Goal: Task Accomplishment & Management: Manage account settings

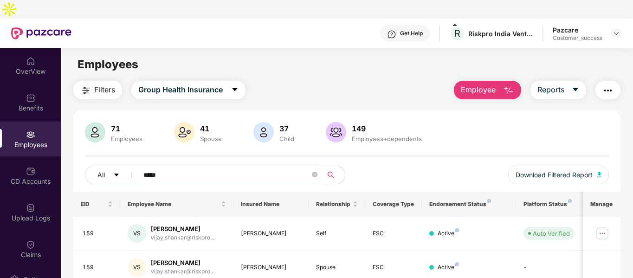
scroll to position [25, 0]
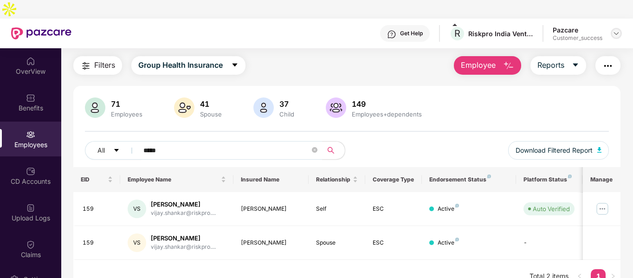
click at [617, 30] on img at bounding box center [615, 33] width 7 height 7
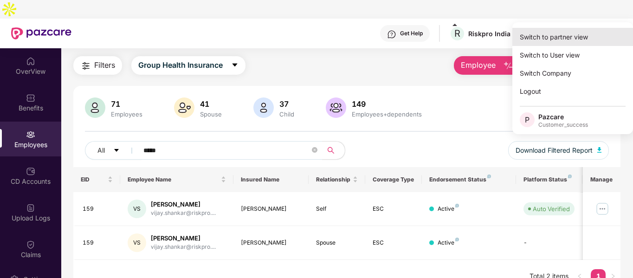
click at [582, 38] on div "Switch to partner view" at bounding box center [572, 37] width 121 height 18
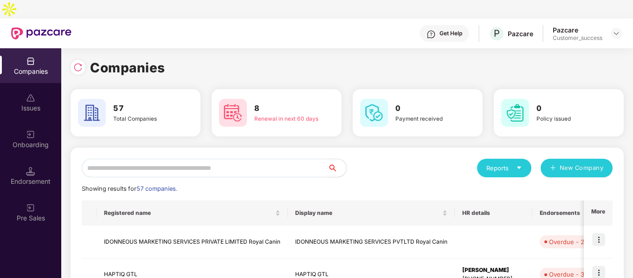
click at [288, 159] on input "text" at bounding box center [205, 168] width 246 height 19
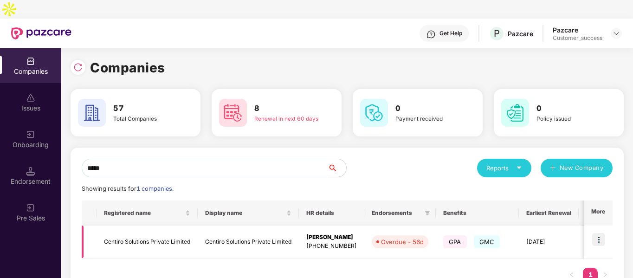
type input "*****"
click at [597, 233] on img at bounding box center [598, 239] width 13 height 13
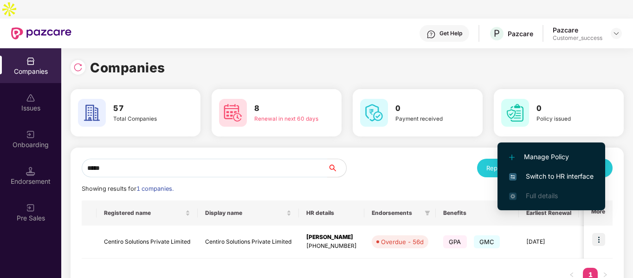
click at [541, 176] on span "Switch to HR interface" at bounding box center [551, 176] width 84 height 10
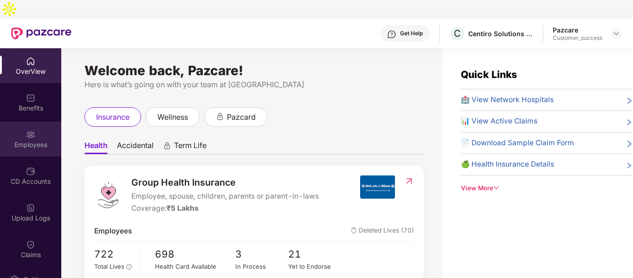
click at [21, 140] on div "Employees" at bounding box center [30, 144] width 61 height 9
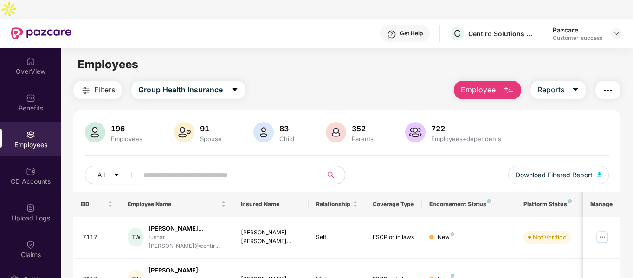
click at [148, 168] on input "text" at bounding box center [226, 175] width 166 height 14
paste input "**********"
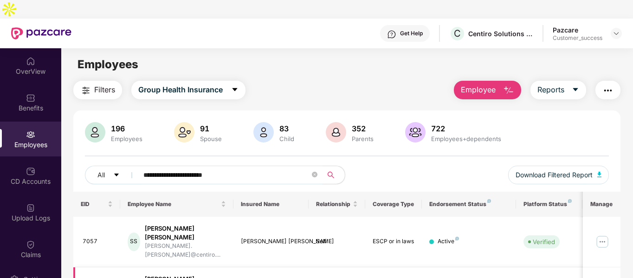
scroll to position [89, 0]
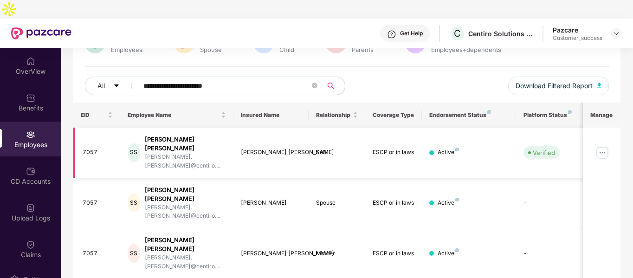
type input "**********"
click at [603, 145] on img at bounding box center [602, 152] width 15 height 15
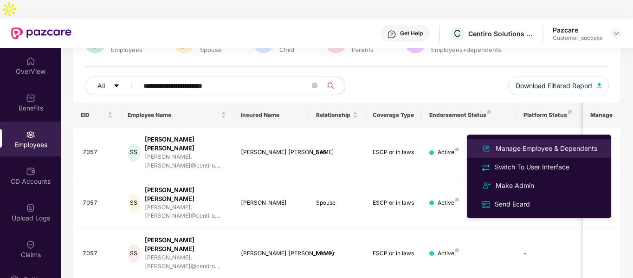
click at [518, 153] on div "Manage Employee & Dependents" at bounding box center [545, 148] width 105 height 10
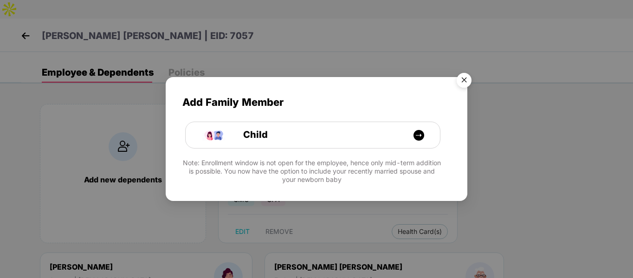
click at [472, 79] on img "Close" at bounding box center [464, 82] width 26 height 26
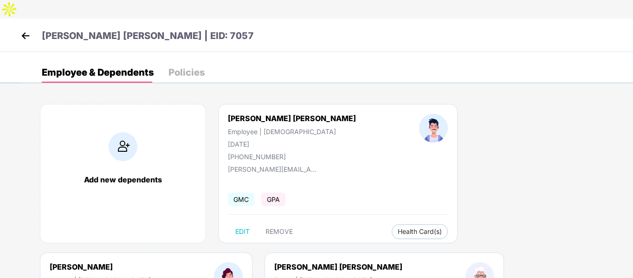
select select "******"
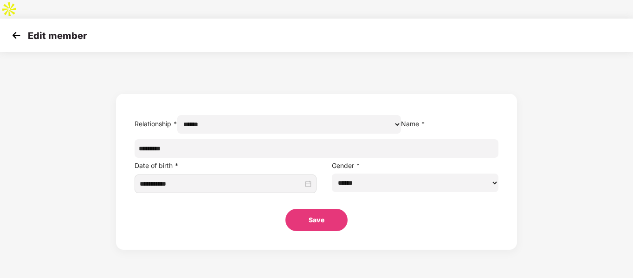
click at [288, 154] on input "*********" at bounding box center [316, 148] width 364 height 19
paste input "*********"
type input "**********"
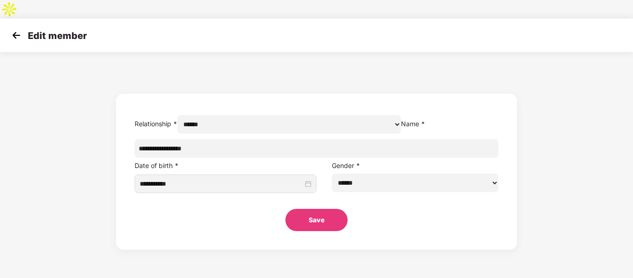
click at [329, 225] on button "Save" at bounding box center [316, 220] width 62 height 22
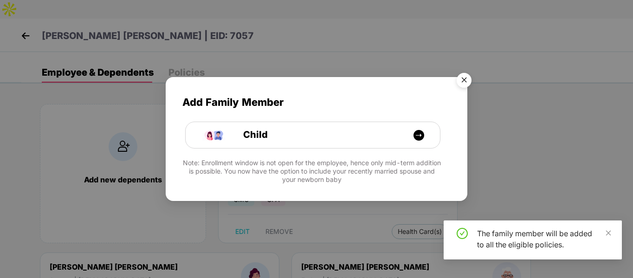
click at [469, 83] on img "Close" at bounding box center [464, 82] width 26 height 26
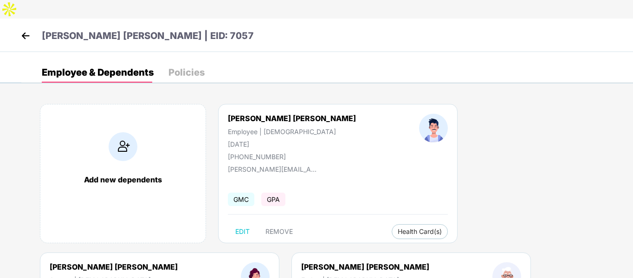
click at [18, 19] on div "[PERSON_NAME] [PERSON_NAME] | EID: 7057" at bounding box center [316, 35] width 633 height 33
click at [27, 29] on img at bounding box center [26, 36] width 14 height 14
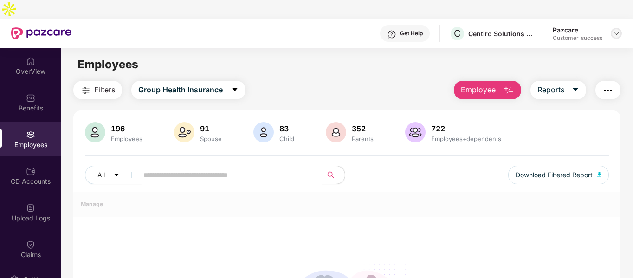
click at [617, 30] on img at bounding box center [615, 33] width 7 height 7
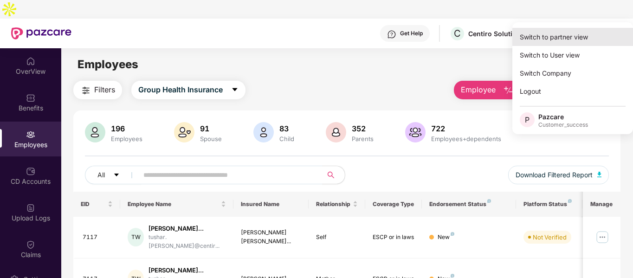
click at [561, 40] on div "Switch to partner view" at bounding box center [572, 37] width 121 height 18
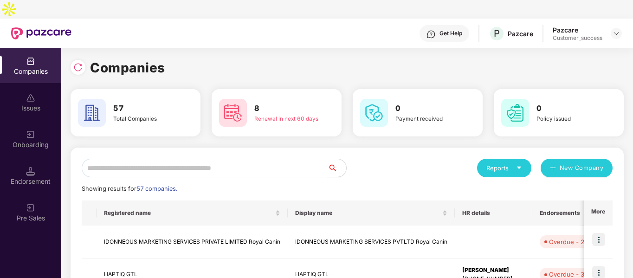
click at [486, 163] on div "Reports" at bounding box center [504, 167] width 36 height 9
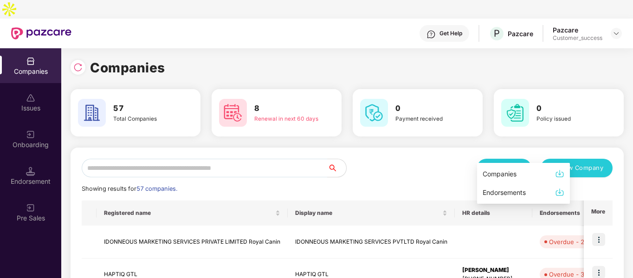
click at [488, 173] on div "Companies" at bounding box center [499, 174] width 34 height 10
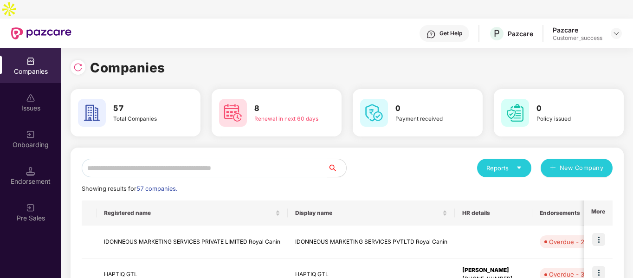
click at [279, 58] on div "Companies" at bounding box center [346, 68] width 553 height 20
click at [279, 159] on input "text" at bounding box center [205, 168] width 246 height 19
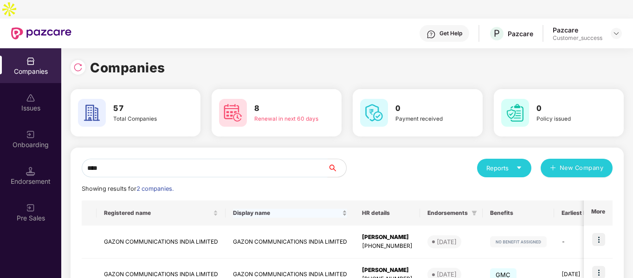
scroll to position [46, 0]
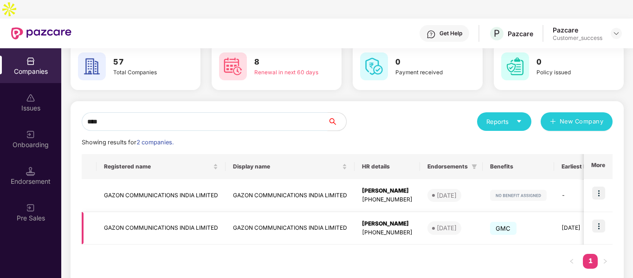
type input "****"
click at [602, 219] on img at bounding box center [598, 225] width 13 height 13
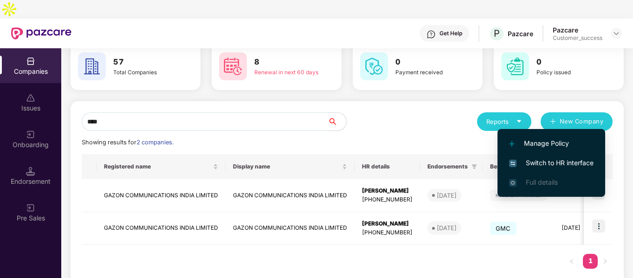
click at [532, 161] on span "Switch to HR interface" at bounding box center [551, 163] width 84 height 10
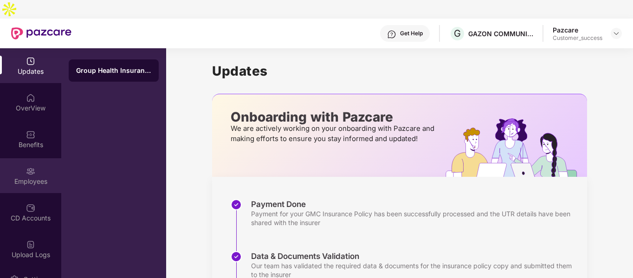
click at [32, 177] on div "Employees" at bounding box center [30, 181] width 61 height 9
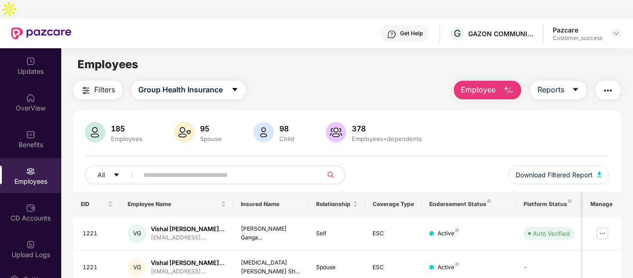
click at [218, 168] on input "text" at bounding box center [226, 175] width 166 height 14
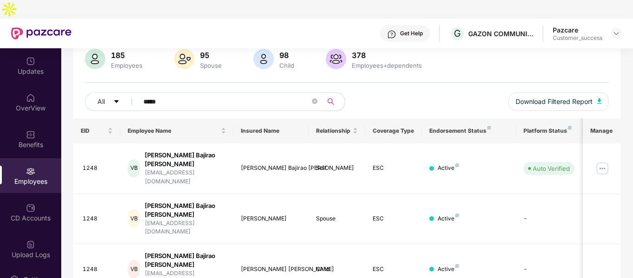
scroll to position [74, 0]
type input "*****"
click at [603, 160] on img at bounding box center [602, 167] width 15 height 15
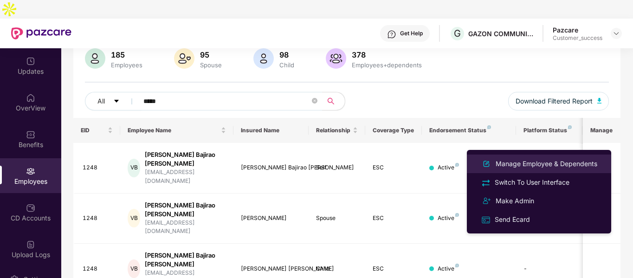
click at [512, 164] on div "Manage Employee & Dependents" at bounding box center [545, 164] width 105 height 10
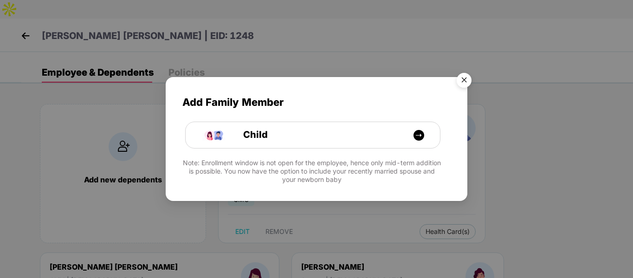
click at [463, 78] on img "Close" at bounding box center [464, 82] width 26 height 26
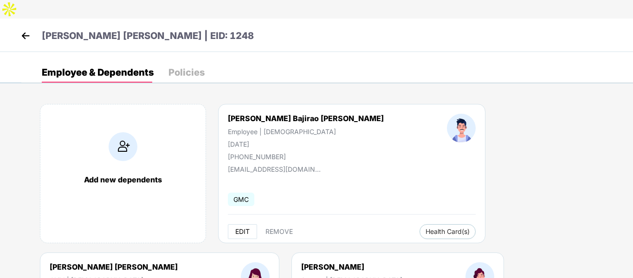
click at [241, 228] on span "EDIT" at bounding box center [242, 231] width 14 height 7
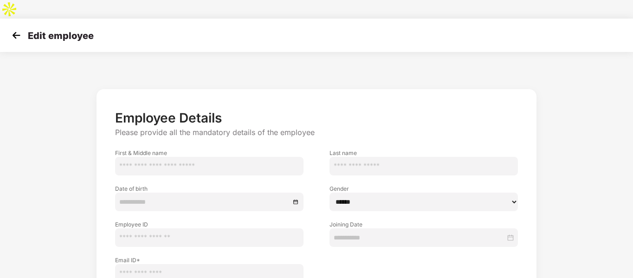
type input "*****"
type input "**********"
select select "****"
type input "****"
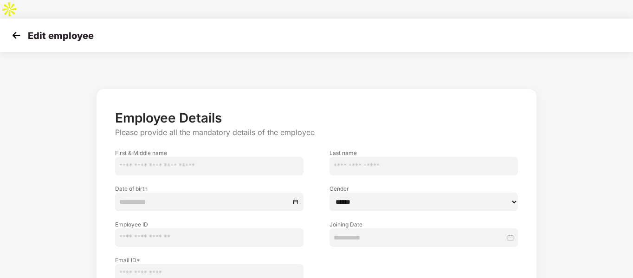
type input "**********"
click at [134, 264] on input "**********" at bounding box center [209, 273] width 188 height 19
click at [140, 264] on input "**********" at bounding box center [209, 273] width 188 height 19
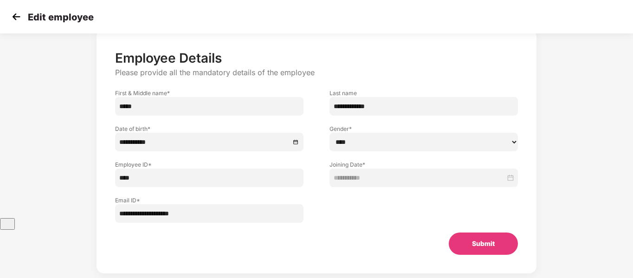
click at [176, 204] on input "**********" at bounding box center [209, 213] width 188 height 19
click at [486, 232] on button "Submit" at bounding box center [482, 243] width 69 height 22
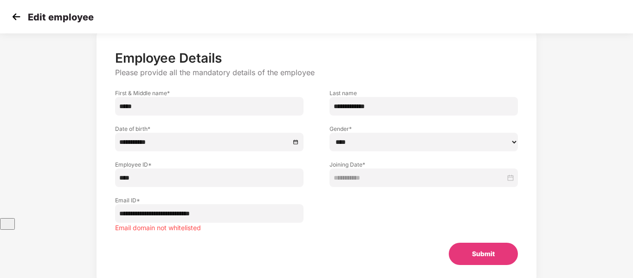
drag, startPoint x: 158, startPoint y: 196, endPoint x: 211, endPoint y: 200, distance: 53.5
click at [211, 204] on input "**********" at bounding box center [209, 213] width 188 height 19
click at [229, 204] on input "**********" at bounding box center [209, 213] width 188 height 19
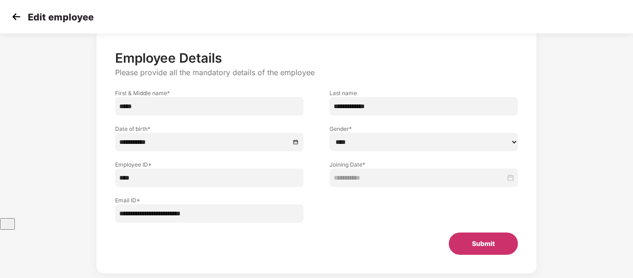
type input "**********"
click at [476, 232] on button "Submit" at bounding box center [482, 243] width 69 height 22
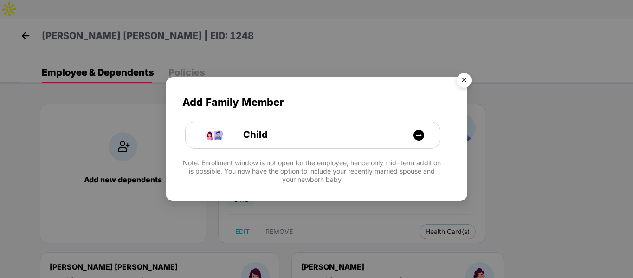
click at [470, 77] on img "Close" at bounding box center [464, 82] width 26 height 26
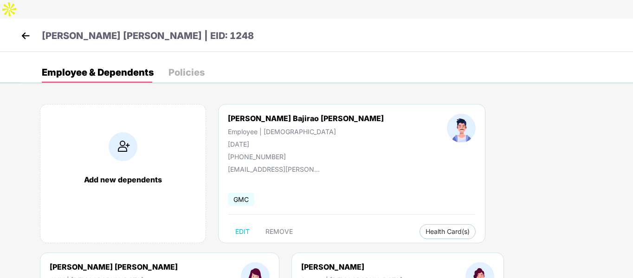
click at [23, 29] on img at bounding box center [26, 36] width 14 height 14
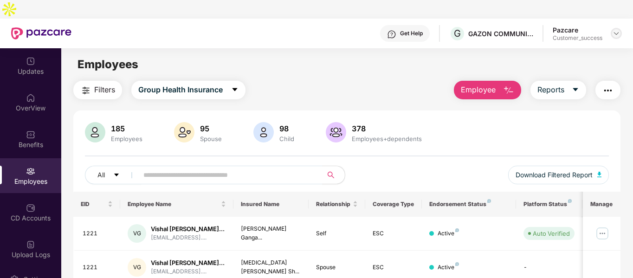
click at [614, 30] on img at bounding box center [615, 33] width 7 height 7
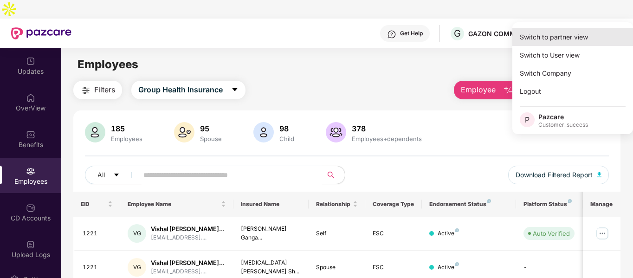
click at [581, 35] on div "Switch to partner view" at bounding box center [572, 37] width 121 height 18
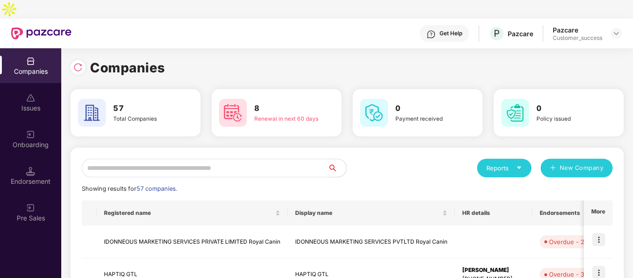
click at [303, 159] on input "text" at bounding box center [205, 168] width 246 height 19
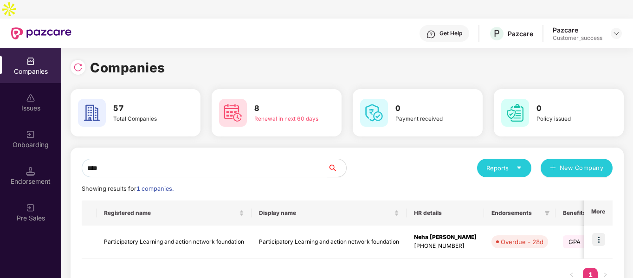
type input "****"
click at [595, 233] on img at bounding box center [598, 239] width 13 height 13
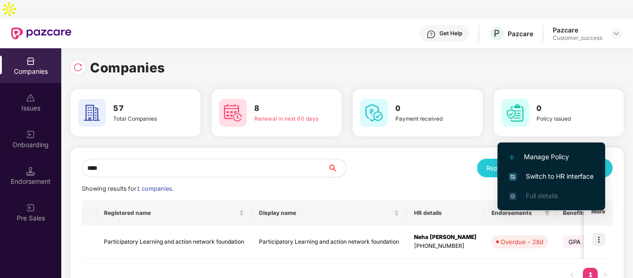
click at [525, 175] on span "Switch to HR interface" at bounding box center [551, 176] width 84 height 10
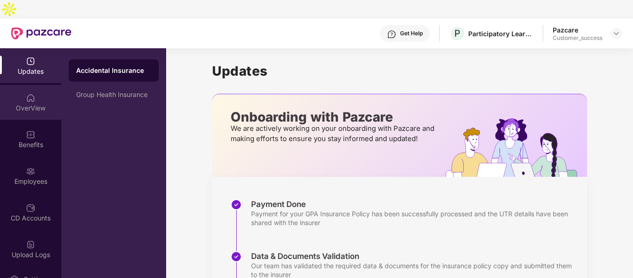
click at [33, 103] on div "OverView" at bounding box center [30, 107] width 61 height 9
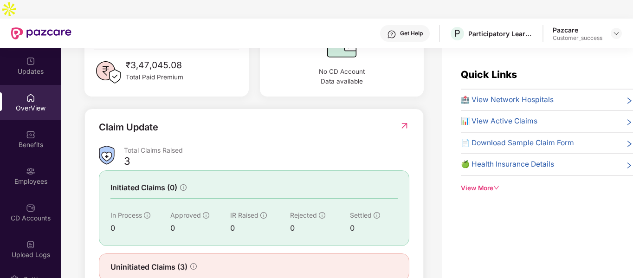
scroll to position [278, 0]
click at [32, 140] on div "Benefits" at bounding box center [30, 144] width 61 height 9
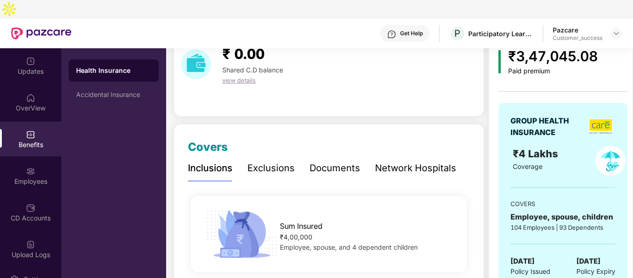
scroll to position [0, 0]
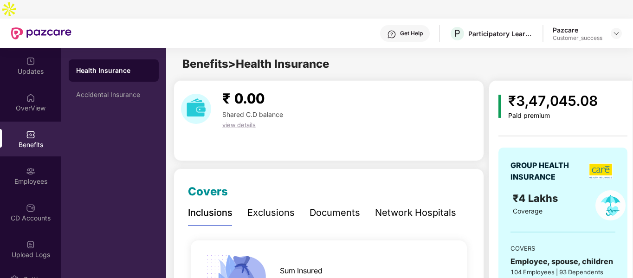
click at [270, 203] on div "Exclusions" at bounding box center [270, 213] width 47 height 26
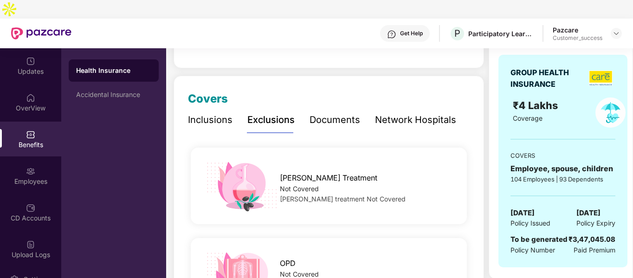
scroll to position [93, 0]
click at [329, 113] on div "Documents" at bounding box center [334, 120] width 51 height 14
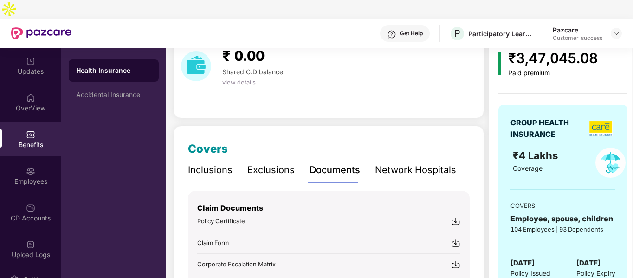
scroll to position [43, 0]
click at [393, 163] on div "Network Hospitals" at bounding box center [415, 170] width 81 height 14
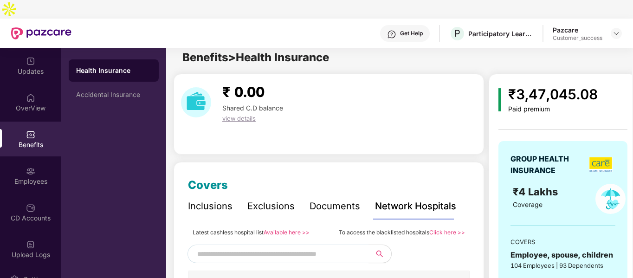
scroll to position [0, 0]
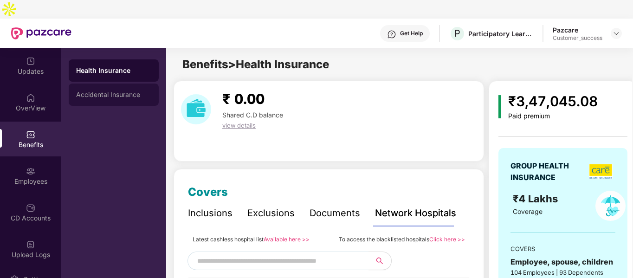
click at [110, 91] on div "Accidental Insurance" at bounding box center [113, 94] width 75 height 7
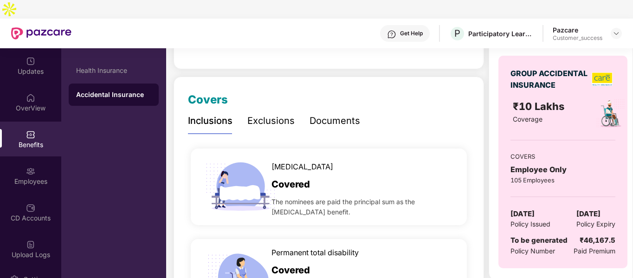
click at [329, 114] on div "Documents" at bounding box center [334, 121] width 51 height 14
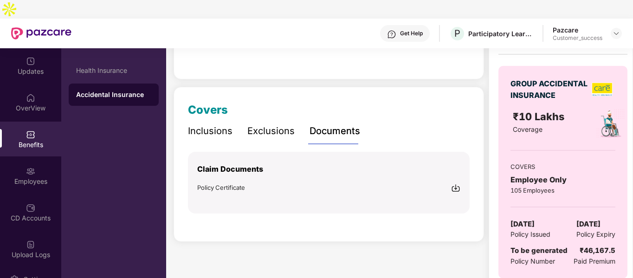
scroll to position [83, 0]
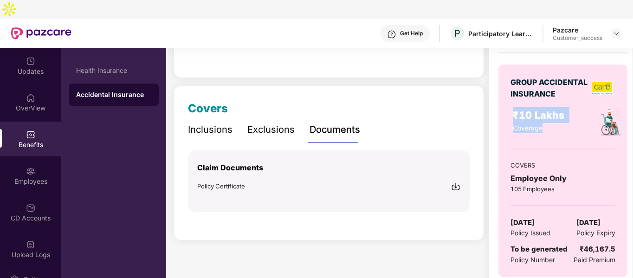
drag, startPoint x: 537, startPoint y: 99, endPoint x: 567, endPoint y: 114, distance: 33.8
click at [567, 114] on div "₹10 Lakhs Coverage" at bounding box center [545, 122] width 77 height 30
drag, startPoint x: 507, startPoint y: 161, endPoint x: 578, endPoint y: 162, distance: 71.0
click at [578, 162] on div "GROUP ACCIDENTAL INSURANCE ₹10 Lakhs Coverage COVERS Employee Only 105 Employee…" at bounding box center [562, 170] width 129 height 212
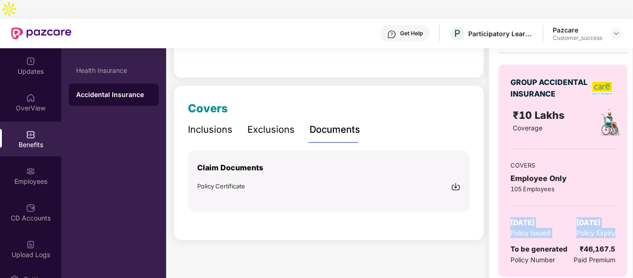
drag, startPoint x: 507, startPoint y: 207, endPoint x: 620, endPoint y: 217, distance: 113.1
click at [620, 217] on div "GROUP ACCIDENTAL INSURANCE ₹10 Lakhs Coverage COVERS Employee Only 105 Employee…" at bounding box center [562, 170] width 129 height 212
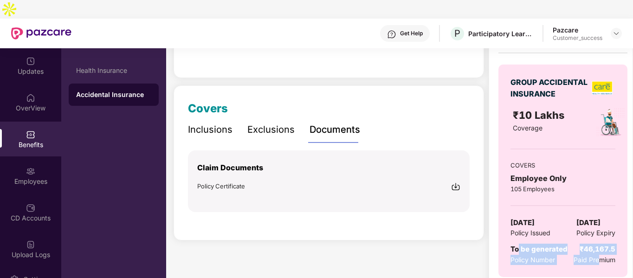
drag, startPoint x: 518, startPoint y: 227, endPoint x: 602, endPoint y: 239, distance: 85.3
click at [602, 243] on div "To be generated Policy Number ₹46,167.5 Paid Premium" at bounding box center [562, 253] width 105 height 21
click at [575, 255] on span "Paid Premium" at bounding box center [594, 260] width 42 height 10
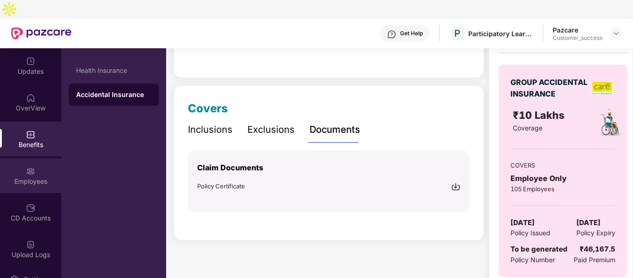
click at [29, 166] on img at bounding box center [30, 170] width 9 height 9
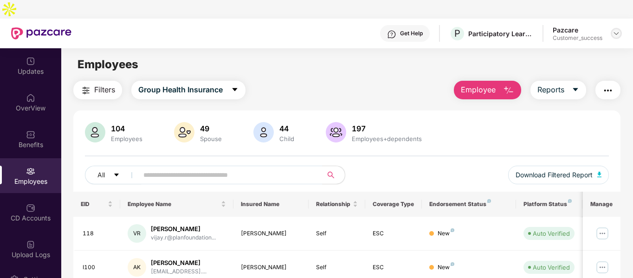
click at [614, 28] on div at bounding box center [615, 33] width 11 height 11
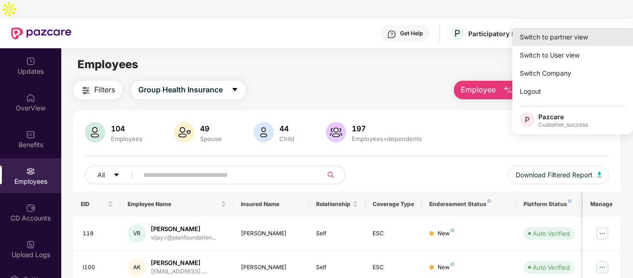
click at [594, 35] on div "Switch to partner view" at bounding box center [572, 37] width 121 height 18
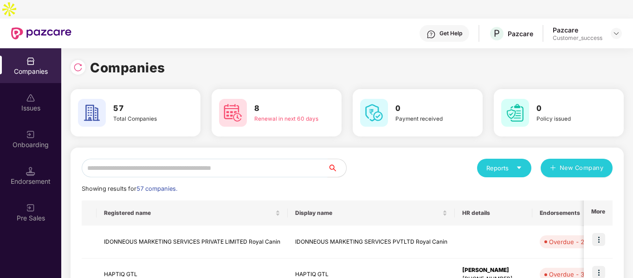
click at [257, 159] on input "text" at bounding box center [205, 168] width 246 height 19
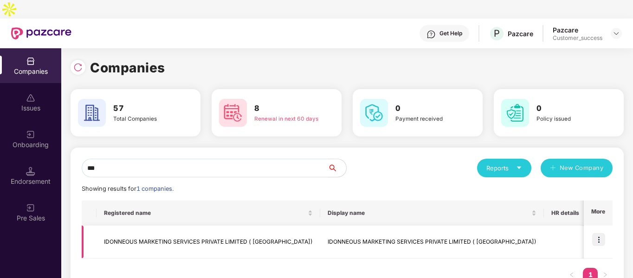
type input "***"
click at [598, 233] on img at bounding box center [598, 239] width 13 height 13
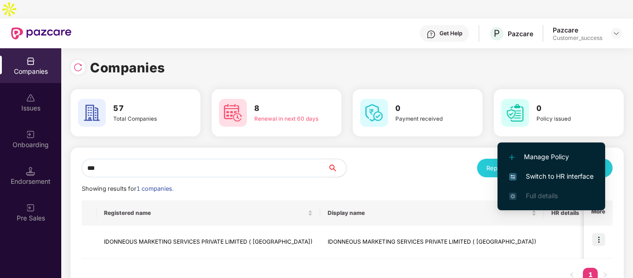
click at [528, 175] on span "Switch to HR interface" at bounding box center [551, 176] width 84 height 10
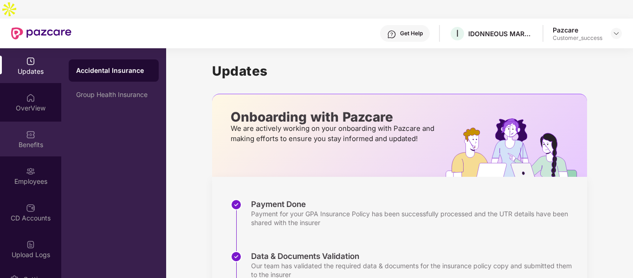
click at [24, 140] on div "Benefits" at bounding box center [30, 144] width 61 height 9
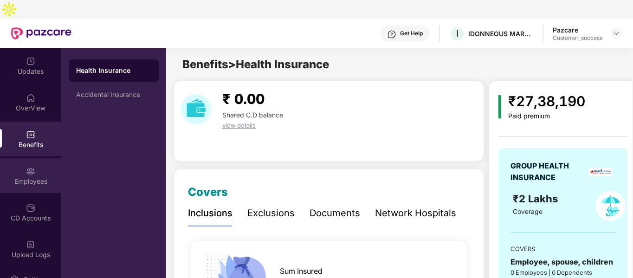
click at [34, 177] on div "Employees" at bounding box center [30, 181] width 61 height 9
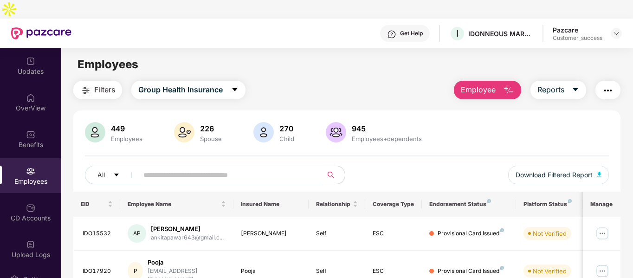
click at [220, 168] on input "text" at bounding box center [226, 175] width 166 height 14
click at [613, 28] on div at bounding box center [615, 33] width 11 height 11
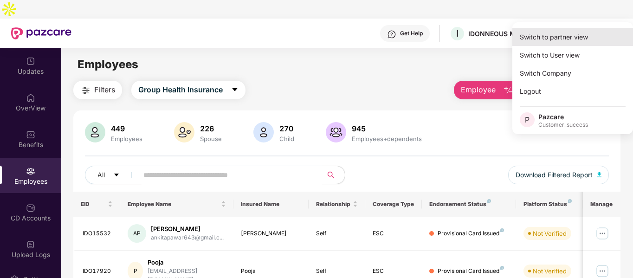
click at [572, 28] on div "Switch to partner view" at bounding box center [572, 37] width 121 height 18
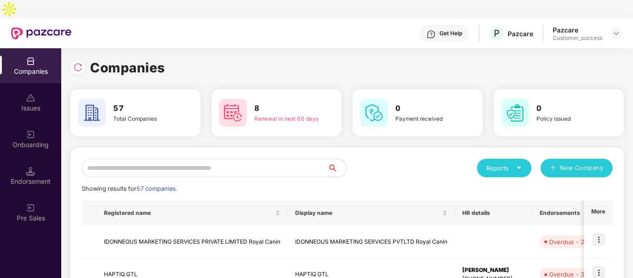
click at [243, 159] on input "text" at bounding box center [205, 168] width 246 height 19
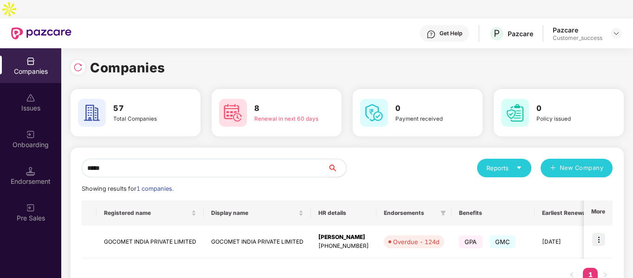
type input "*****"
click at [597, 233] on img at bounding box center [598, 239] width 13 height 13
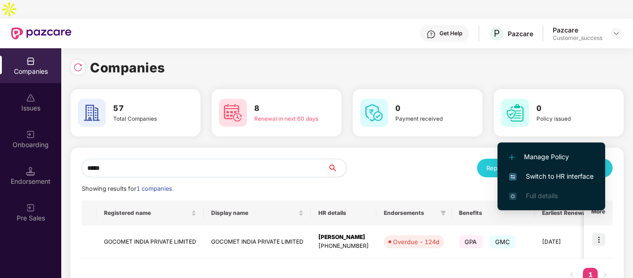
click at [519, 174] on span "Switch to HR interface" at bounding box center [551, 176] width 84 height 10
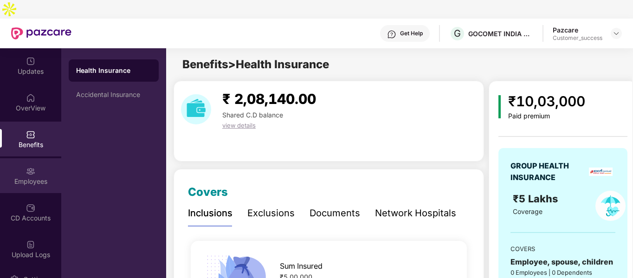
click at [28, 166] on img at bounding box center [30, 170] width 9 height 9
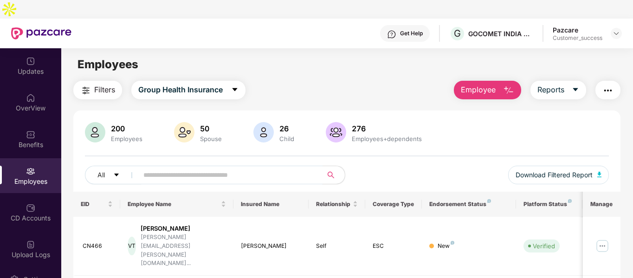
click at [179, 168] on input "text" at bounding box center [226, 175] width 166 height 14
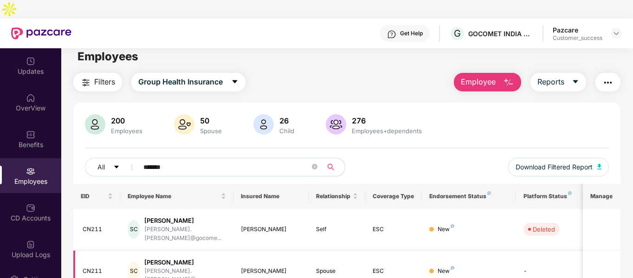
scroll to position [30, 0]
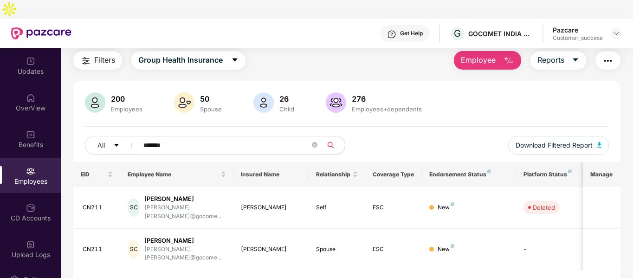
type input "*******"
click at [612, 30] on img at bounding box center [615, 33] width 7 height 7
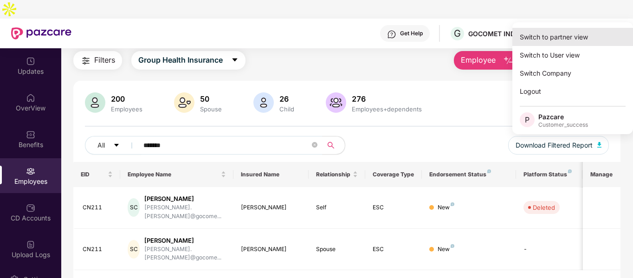
click at [535, 34] on div "Switch to partner view" at bounding box center [572, 37] width 121 height 18
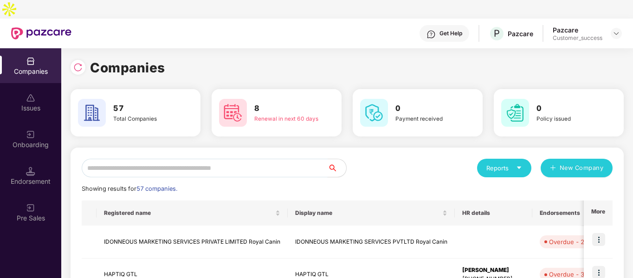
click at [267, 159] on input "text" at bounding box center [205, 168] width 246 height 19
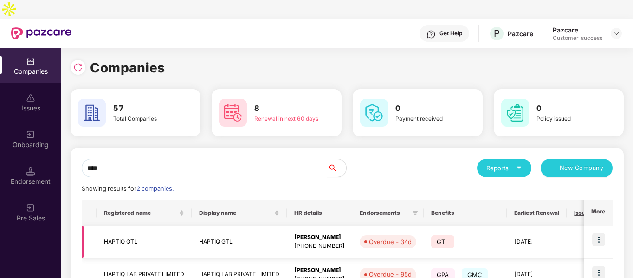
type input "****"
click at [597, 233] on img at bounding box center [598, 239] width 13 height 13
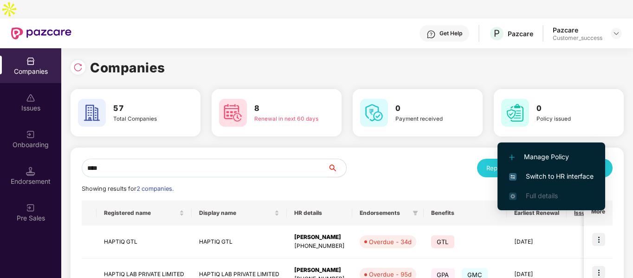
click at [524, 176] on span "Switch to HR interface" at bounding box center [551, 176] width 84 height 10
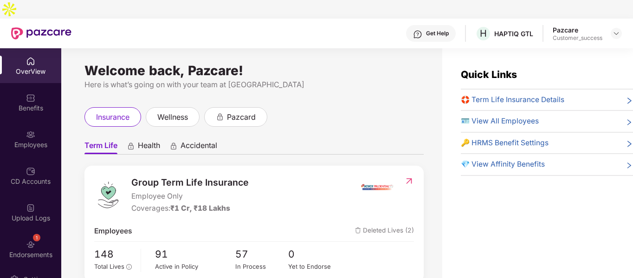
click at [33, 140] on div "Employees" at bounding box center [30, 144] width 61 height 9
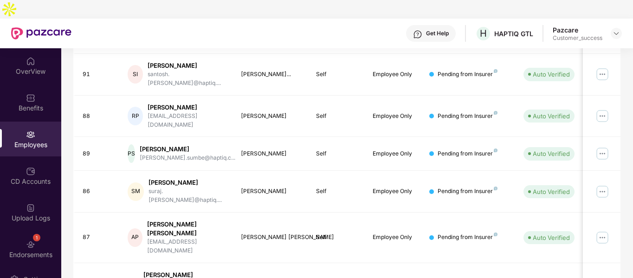
scroll to position [292, 0]
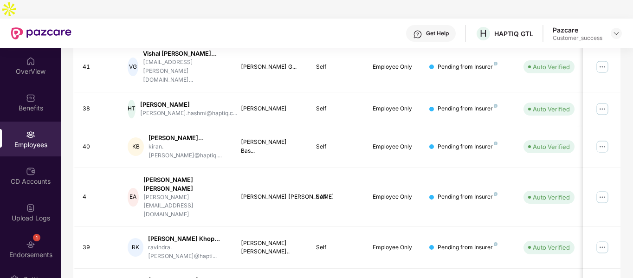
scroll to position [315, 0]
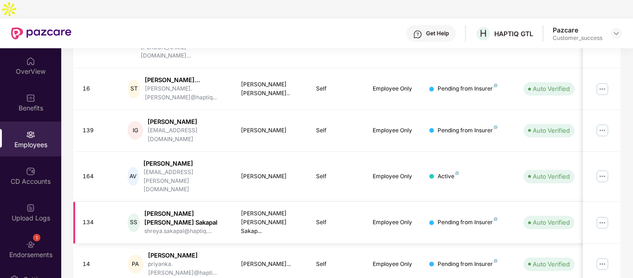
scroll to position [308, 0]
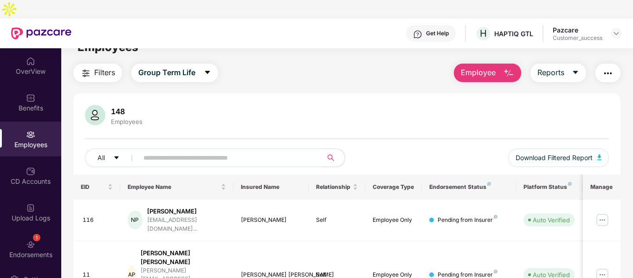
scroll to position [15, 0]
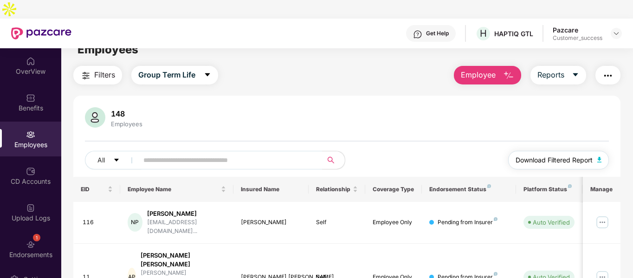
click at [601, 157] on img "button" at bounding box center [599, 160] width 5 height 6
click at [613, 30] on img at bounding box center [615, 33] width 7 height 7
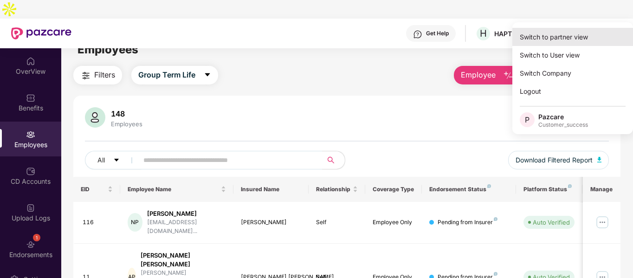
click at [554, 37] on div "Switch to partner view" at bounding box center [572, 37] width 121 height 18
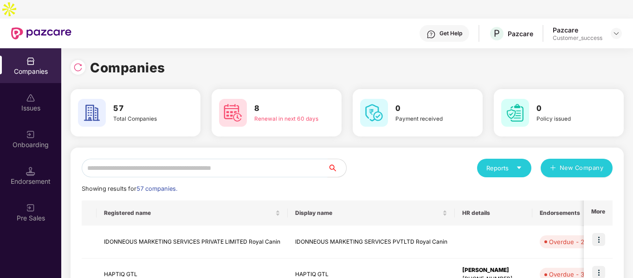
click at [223, 159] on input "text" at bounding box center [205, 168] width 246 height 19
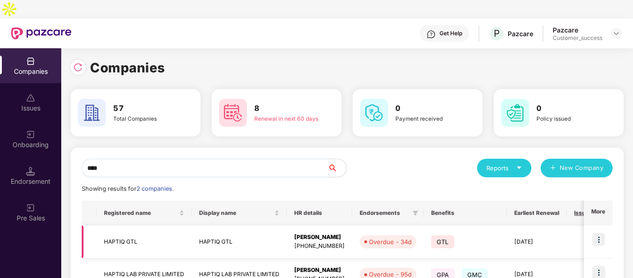
scroll to position [46, 0]
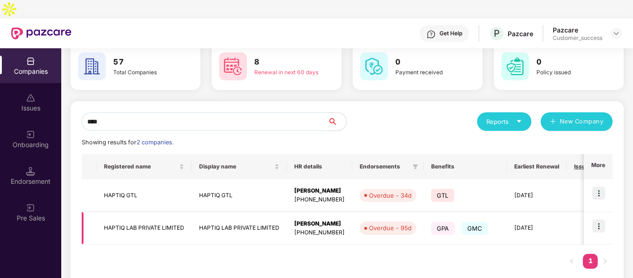
type input "****"
click at [597, 219] on img at bounding box center [598, 225] width 13 height 13
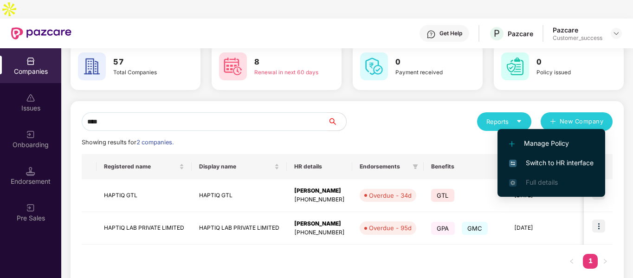
click at [534, 161] on span "Switch to HR interface" at bounding box center [551, 163] width 84 height 10
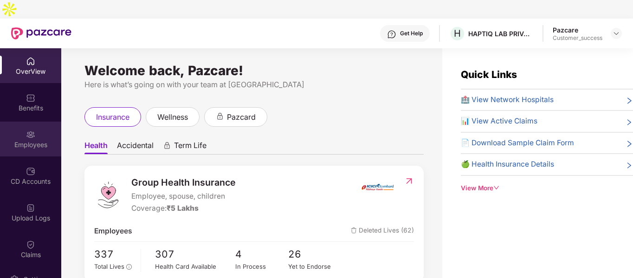
click at [37, 140] on div "Employees" at bounding box center [30, 144] width 61 height 9
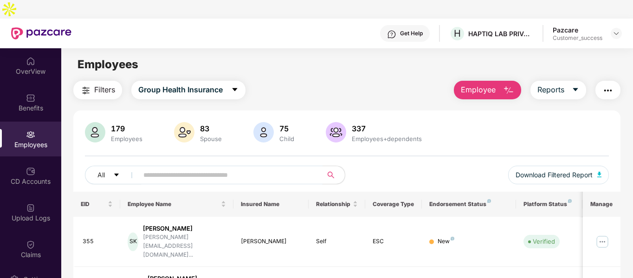
click at [151, 168] on input "text" at bounding box center [226, 175] width 166 height 14
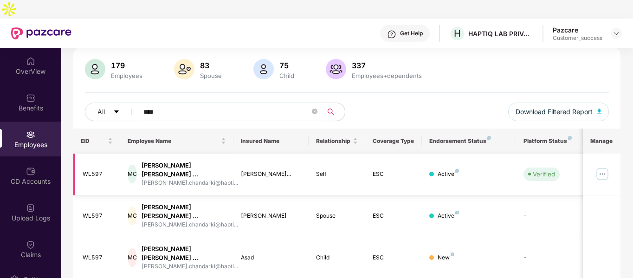
scroll to position [78, 0]
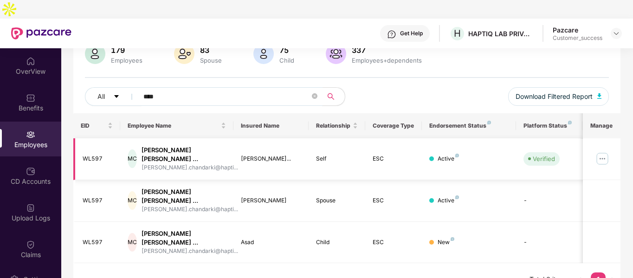
type input "****"
click at [603, 151] on img at bounding box center [602, 158] width 15 height 15
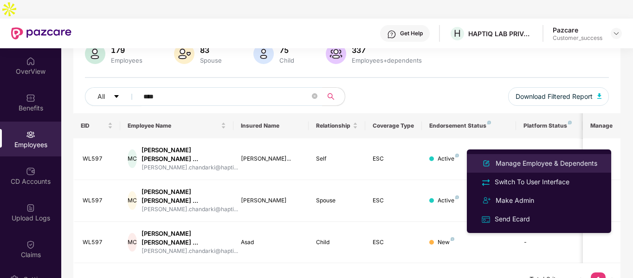
click at [520, 162] on div "Manage Employee & Dependents" at bounding box center [545, 163] width 105 height 10
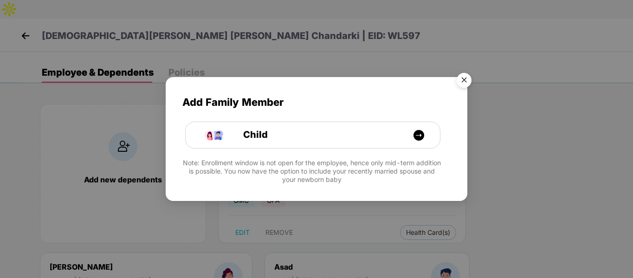
click at [467, 80] on img "Close" at bounding box center [464, 82] width 26 height 26
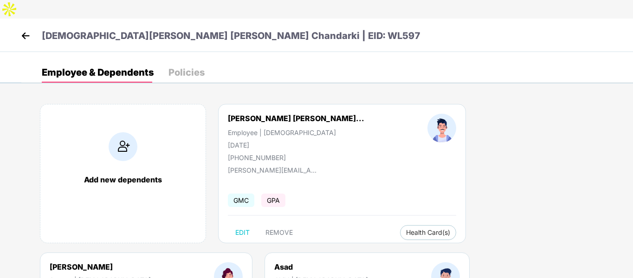
click at [31, 29] on img at bounding box center [26, 36] width 14 height 14
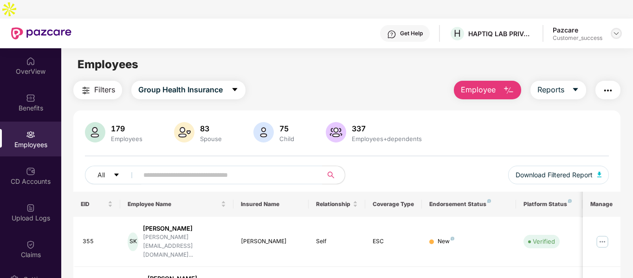
click at [617, 30] on img at bounding box center [615, 33] width 7 height 7
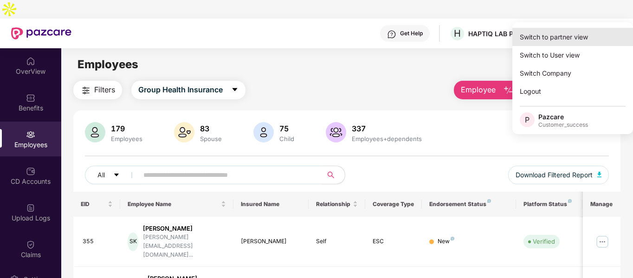
click at [563, 35] on div "Switch to partner view" at bounding box center [572, 37] width 121 height 18
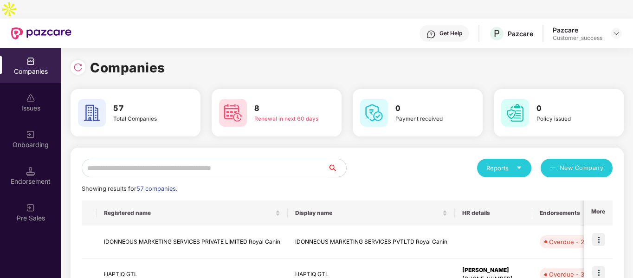
click at [198, 159] on input "text" at bounding box center [205, 168] width 246 height 19
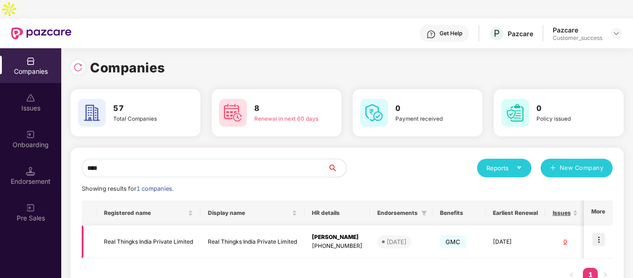
type input "****"
click at [601, 233] on img at bounding box center [598, 239] width 13 height 13
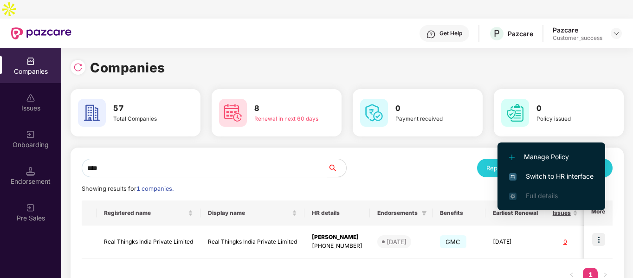
click at [550, 178] on span "Switch to HR interface" at bounding box center [551, 176] width 84 height 10
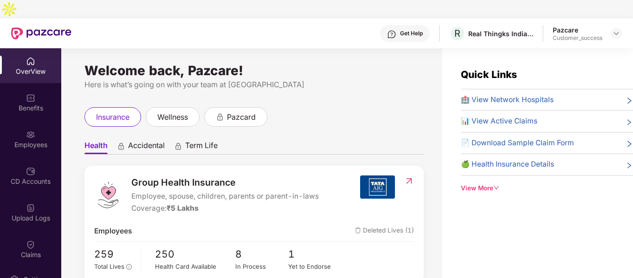
click at [28, 140] on div "Employees" at bounding box center [30, 144] width 61 height 9
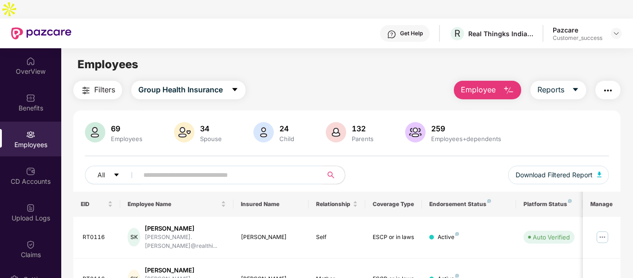
click at [236, 168] on input "text" at bounding box center [226, 175] width 166 height 14
click at [28, 103] on div "Benefits" at bounding box center [30, 107] width 61 height 9
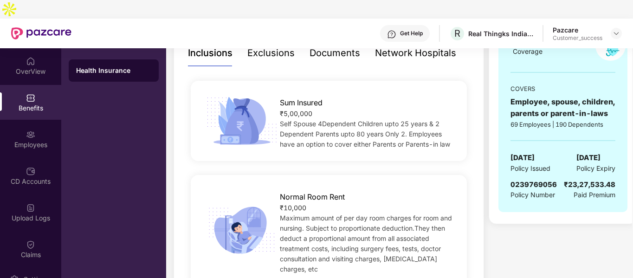
scroll to position [161, 0]
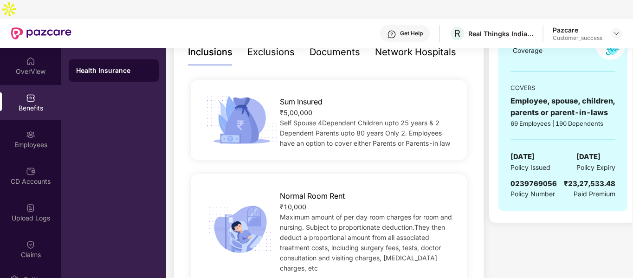
click at [514, 179] on span "0239769056" at bounding box center [533, 183] width 46 height 9
copy span "0239769056"
click at [612, 28] on div at bounding box center [615, 33] width 11 height 11
click at [615, 30] on img at bounding box center [615, 33] width 7 height 7
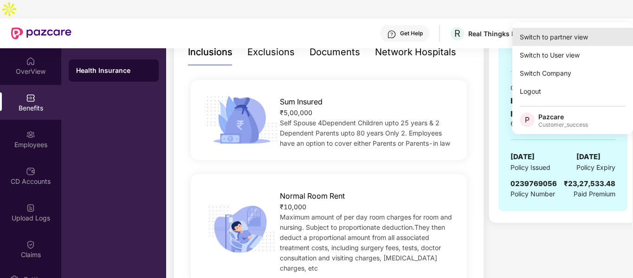
click at [534, 38] on div "Switch to partner view" at bounding box center [572, 37] width 121 height 18
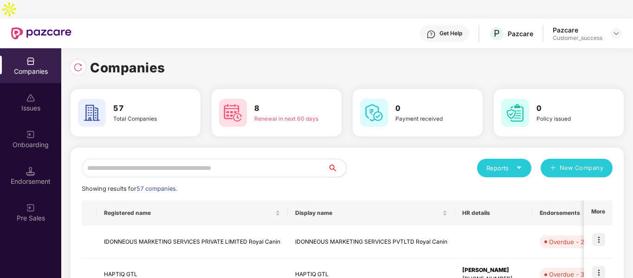
click at [211, 159] on input "text" at bounding box center [205, 168] width 246 height 19
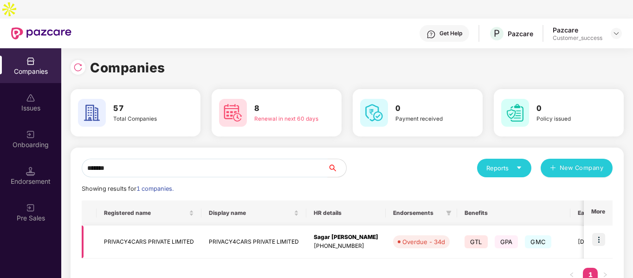
type input "*******"
click at [140, 225] on td "PRIVACY4CARS PRIVATE LIMITED" at bounding box center [148, 241] width 105 height 33
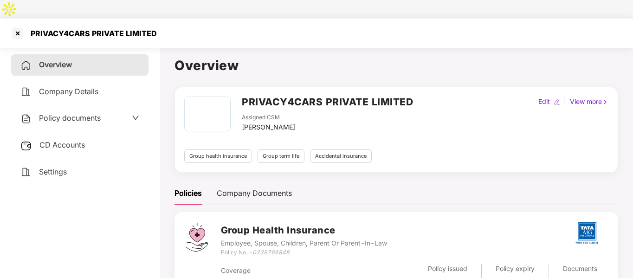
click at [100, 113] on span "Policy documents" at bounding box center [70, 117] width 62 height 9
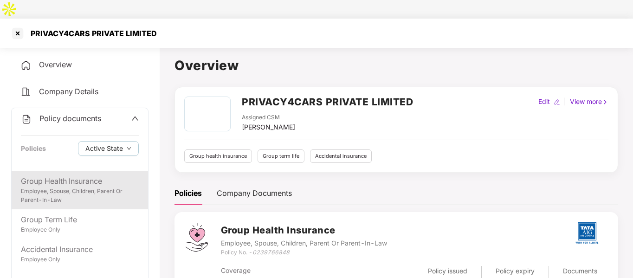
click at [63, 187] on div "Employee, Spouse, Children, Parent Or Parent-In-Law" at bounding box center [80, 196] width 118 height 18
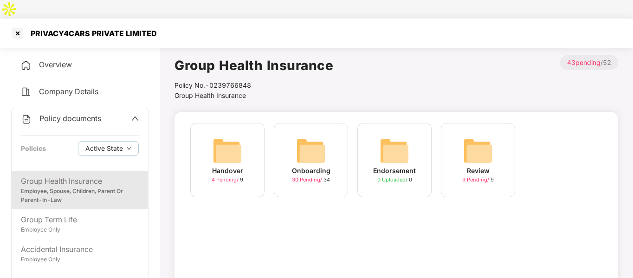
click at [317, 142] on img at bounding box center [311, 151] width 30 height 30
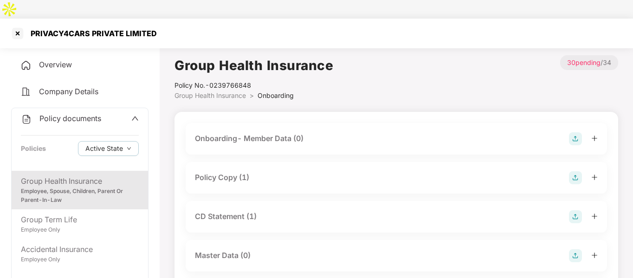
click at [261, 171] on div "Policy Copy (1)" at bounding box center [396, 177] width 403 height 13
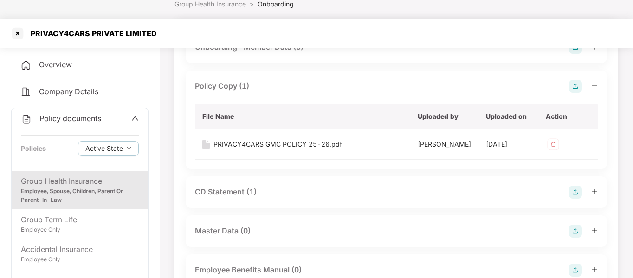
click at [258, 186] on div "CD Statement (1)" at bounding box center [396, 192] width 403 height 13
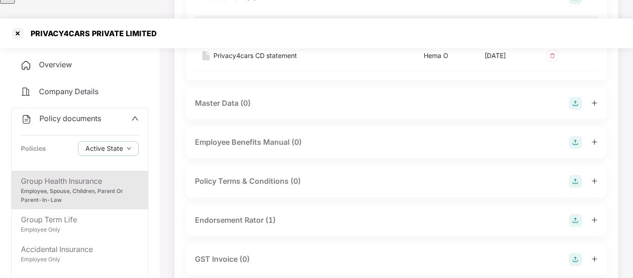
scroll to position [338, 0]
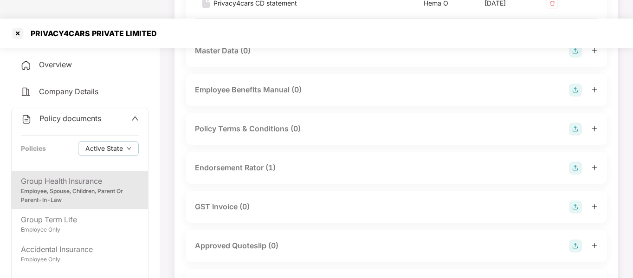
click at [277, 161] on div "Endorsement Rator (1)" at bounding box center [396, 167] width 403 height 13
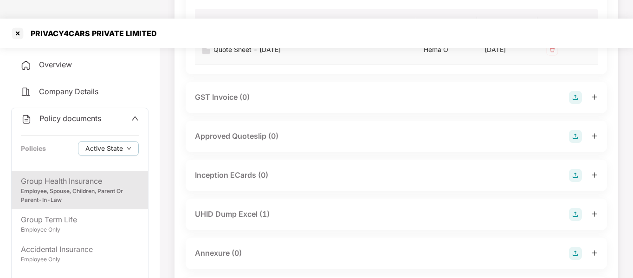
scroll to position [518, 0]
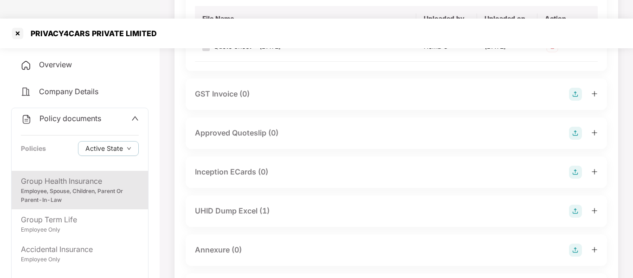
click at [281, 205] on div "UHID Dump Excel (1)" at bounding box center [396, 211] width 403 height 13
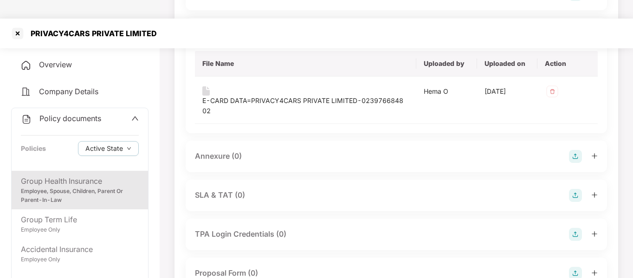
scroll to position [699, 0]
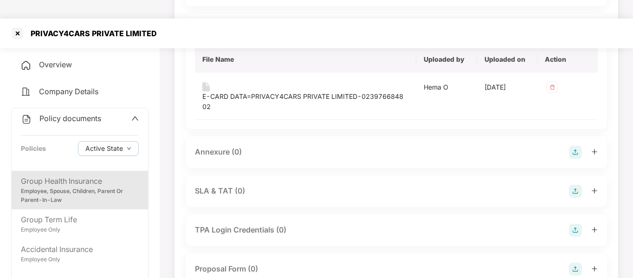
click at [572, 146] on img at bounding box center [575, 152] width 13 height 13
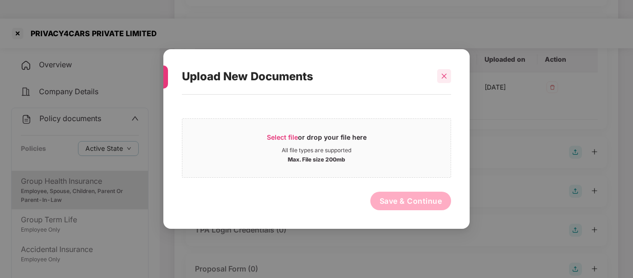
click at [446, 77] on icon "close" at bounding box center [444, 76] width 6 height 6
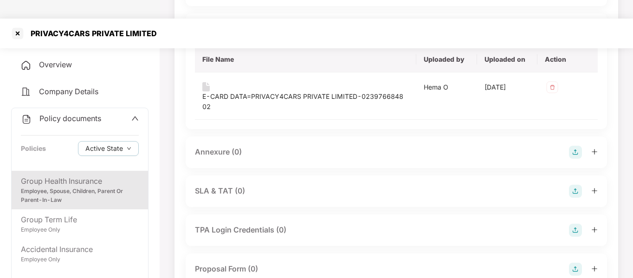
click at [576, 146] on img at bounding box center [575, 152] width 13 height 13
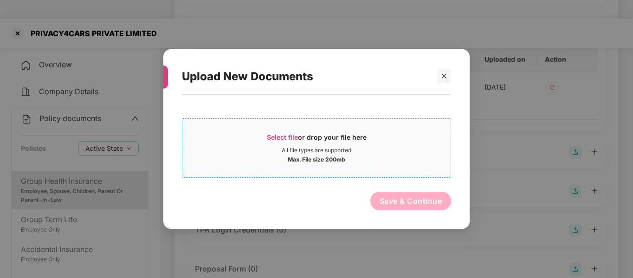
click at [337, 155] on div "Max. File size 200mb" at bounding box center [317, 158] width 58 height 9
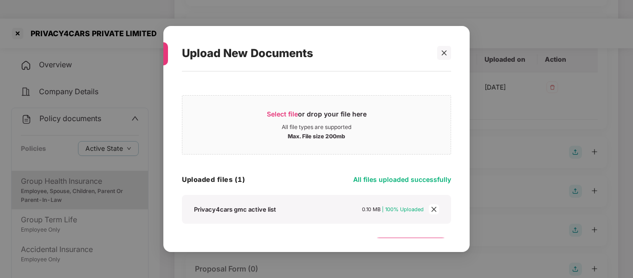
scroll to position [23, 0]
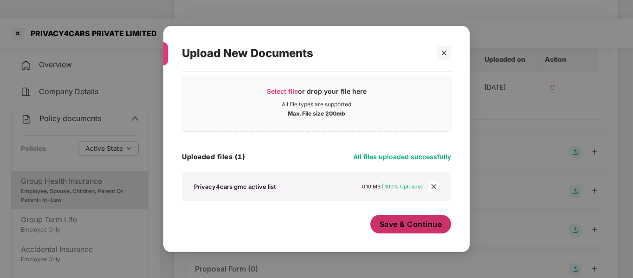
click at [396, 215] on button "Save & Continue" at bounding box center [410, 224] width 81 height 19
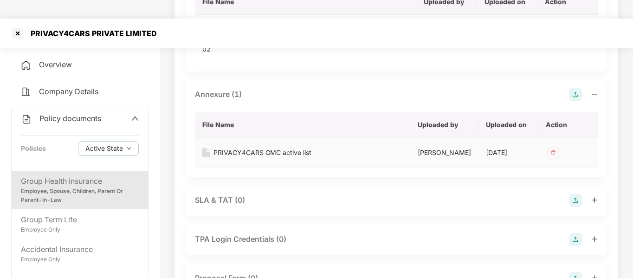
scroll to position [757, 0]
click at [169, 109] on main "Group Health Insurance Policy No.- 0239766848 Group Health Insurance > Onboardi…" at bounding box center [396, 175] width 473 height 1777
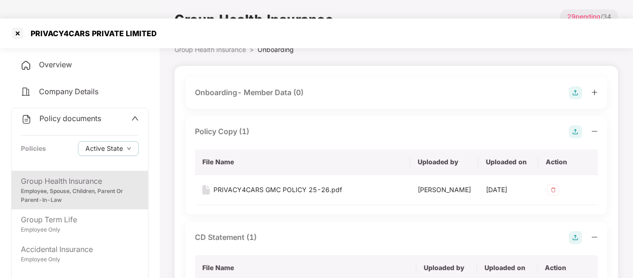
scroll to position [45, 0]
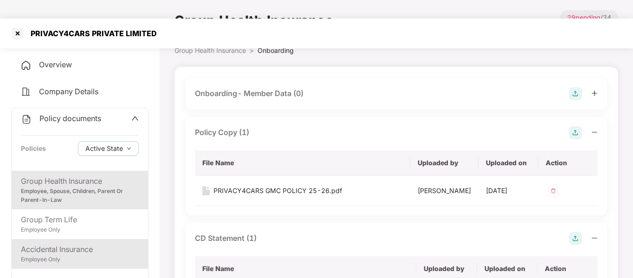
click at [78, 243] on div "Accidental Insurance" at bounding box center [80, 249] width 118 height 12
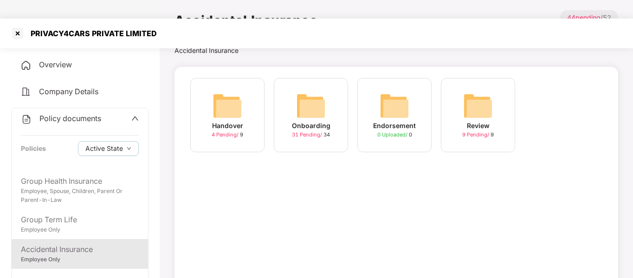
click at [310, 91] on img at bounding box center [311, 106] width 30 height 30
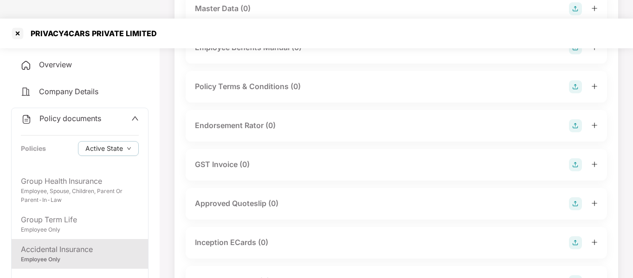
scroll to position [247, 0]
click at [575, 119] on img at bounding box center [575, 125] width 13 height 13
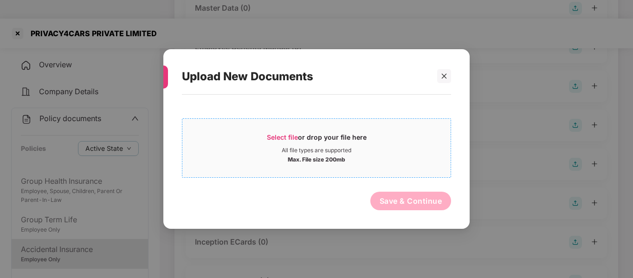
click at [364, 148] on div "All file types are supported" at bounding box center [316, 150] width 268 height 7
click at [326, 117] on div "Select file or drop your file here All file types are supported Max. File size …" at bounding box center [316, 146] width 269 height 64
click at [310, 133] on div "Select file or drop your file here" at bounding box center [317, 140] width 100 height 14
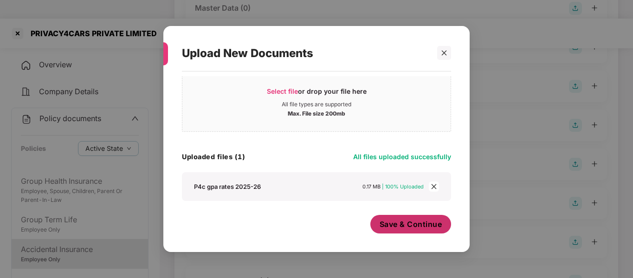
scroll to position [23, 0]
click at [398, 220] on span "Save & Continue" at bounding box center [410, 224] width 63 height 10
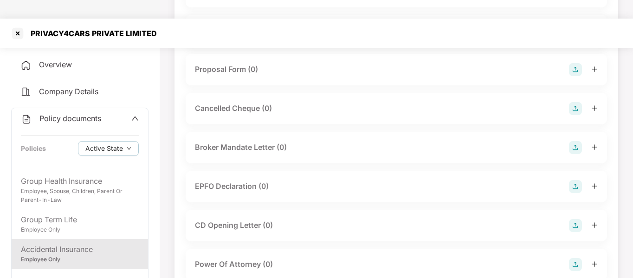
scroll to position [871, 0]
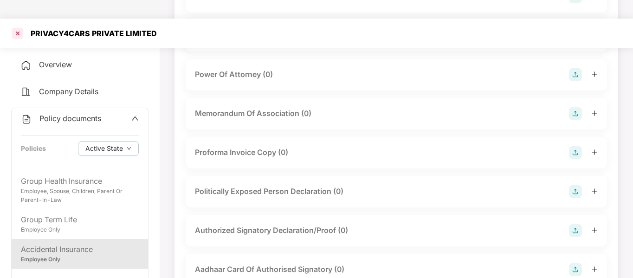
click at [22, 26] on div at bounding box center [17, 33] width 15 height 15
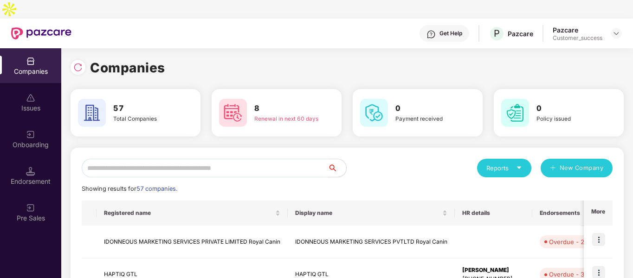
click at [227, 159] on input "text" at bounding box center [205, 168] width 246 height 19
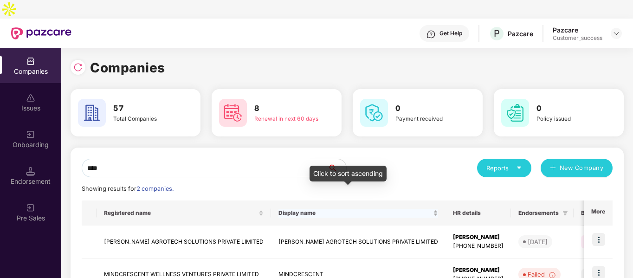
scroll to position [46, 0]
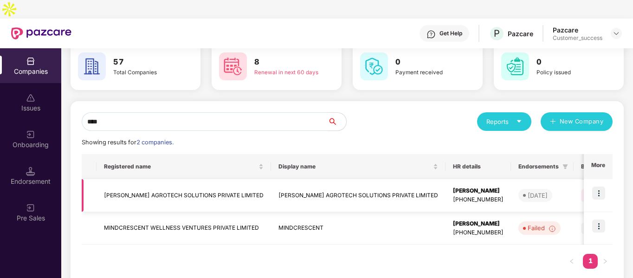
type input "****"
click at [596, 186] on img at bounding box center [598, 192] width 13 height 13
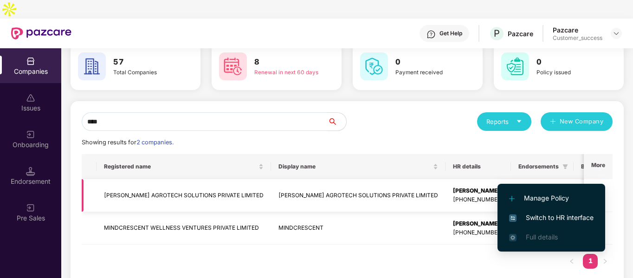
click at [173, 183] on td "[PERSON_NAME] AGROTECH SOLUTIONS PRIVATE LIMITED" at bounding box center [183, 195] width 174 height 33
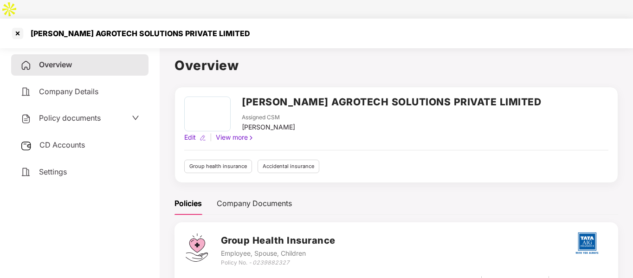
click at [62, 113] on span "Policy documents" at bounding box center [70, 117] width 62 height 9
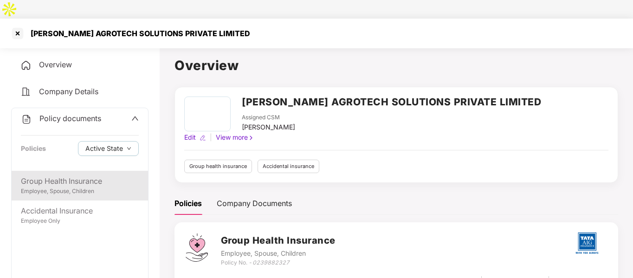
click at [49, 179] on div "Group Health Insurance Employee, Spouse, Children" at bounding box center [80, 186] width 136 height 30
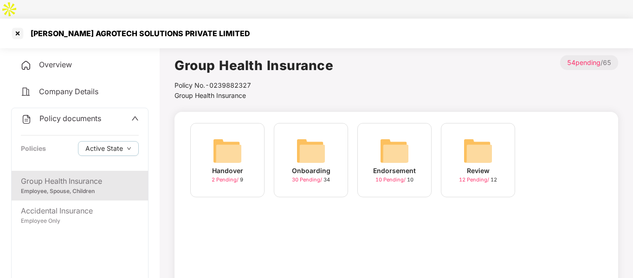
click at [313, 136] on img at bounding box center [311, 151] width 30 height 30
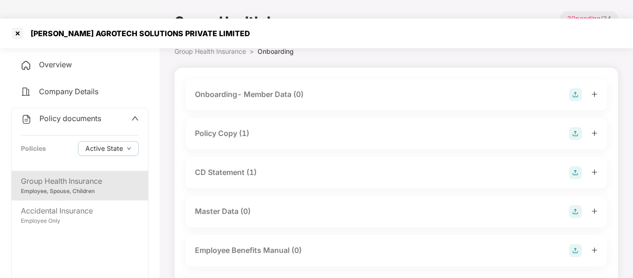
scroll to position [45, 0]
click at [279, 166] on div "CD Statement (1)" at bounding box center [396, 172] width 403 height 13
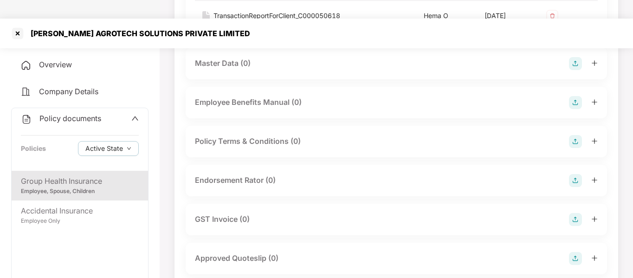
scroll to position [270, 0]
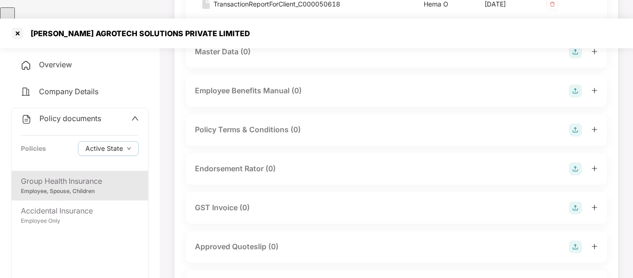
click at [577, 162] on img at bounding box center [575, 168] width 13 height 13
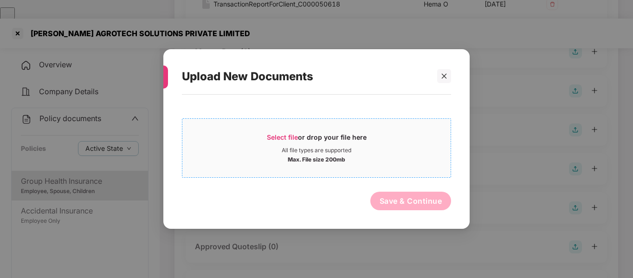
click at [297, 140] on span "Select file" at bounding box center [282, 137] width 31 height 8
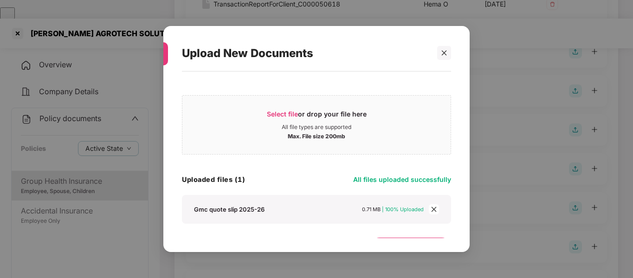
scroll to position [23, 0]
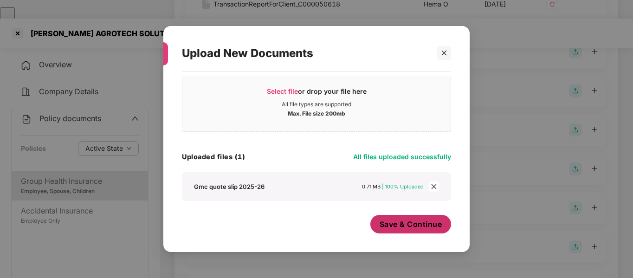
click at [397, 220] on span "Save & Continue" at bounding box center [410, 224] width 63 height 10
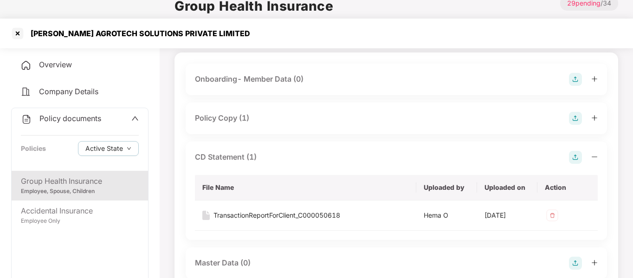
scroll to position [29, 0]
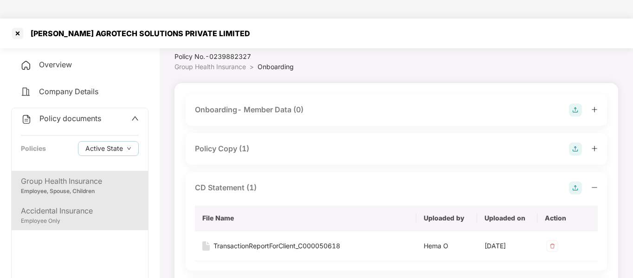
click at [96, 217] on div "Employee Only" at bounding box center [80, 221] width 118 height 9
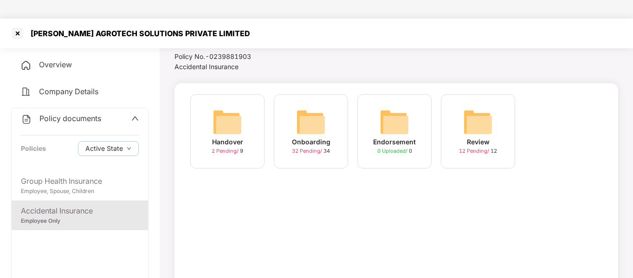
click at [322, 118] on img at bounding box center [311, 122] width 30 height 30
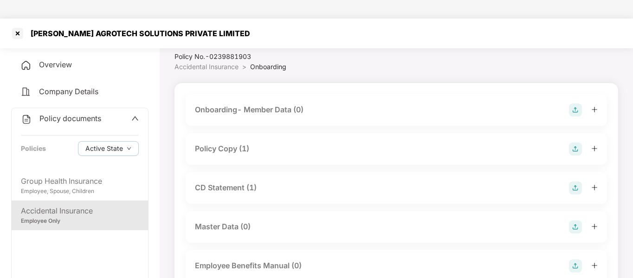
click at [289, 140] on div "Policy Copy (1)" at bounding box center [396, 149] width 421 height 32
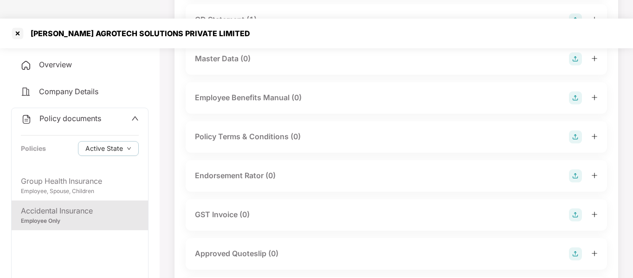
scroll to position [209, 0]
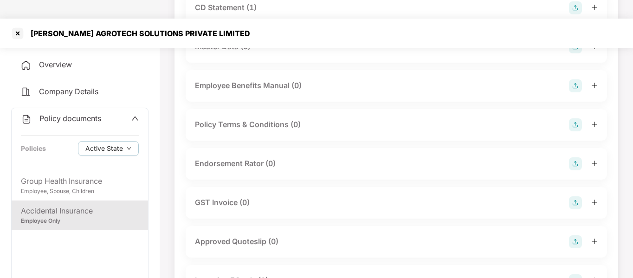
click at [575, 157] on img at bounding box center [575, 163] width 13 height 13
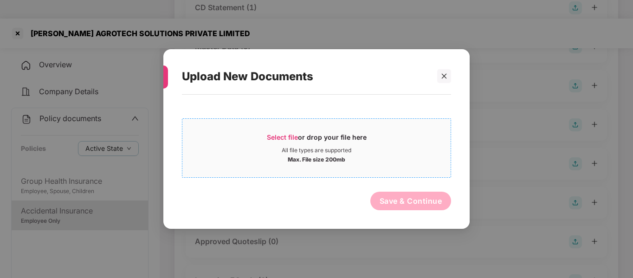
click at [307, 147] on div "All file types are supported" at bounding box center [317, 150] width 70 height 7
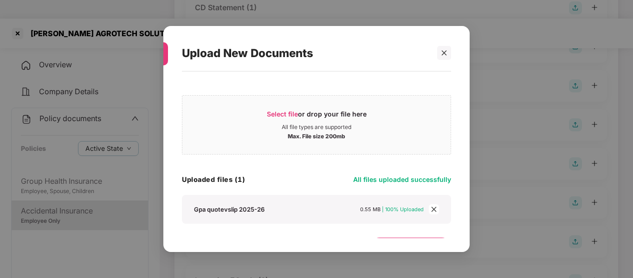
scroll to position [23, 0]
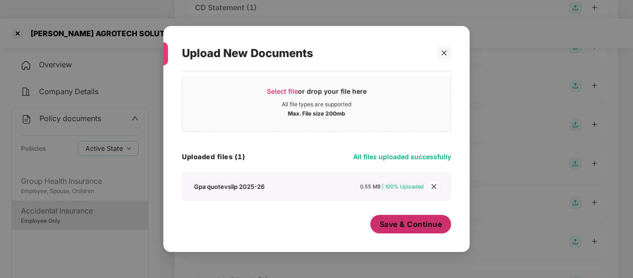
click at [390, 225] on span "Save & Continue" at bounding box center [410, 224] width 63 height 10
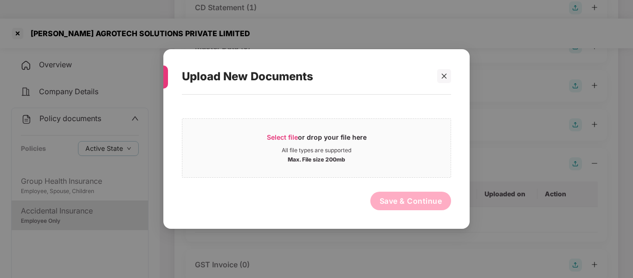
scroll to position [0, 0]
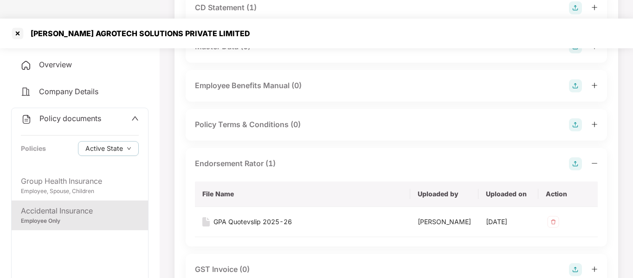
click at [79, 29] on div "[PERSON_NAME] AGROTECH SOLUTIONS PRIVATE LIMITED" at bounding box center [137, 33] width 225 height 9
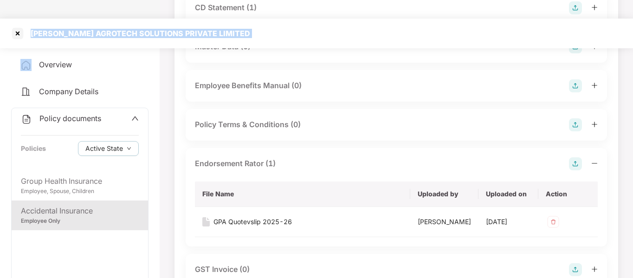
click at [79, 29] on div "[PERSON_NAME] AGROTECH SOLUTIONS PRIVATE LIMITED" at bounding box center [137, 33] width 225 height 9
copy div "[PERSON_NAME] AGROTECH SOLUTIONS PRIVATE LIMITED"
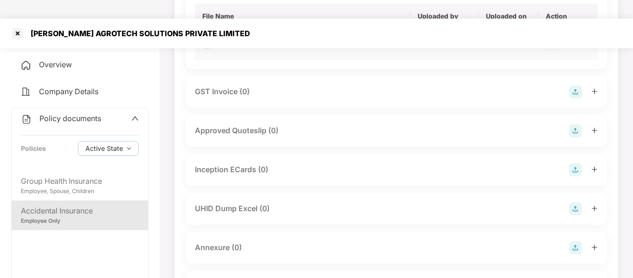
scroll to position [389, 0]
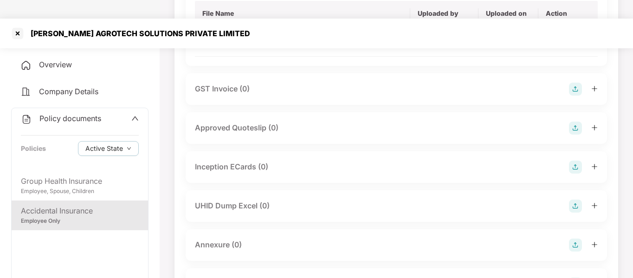
click at [576, 166] on img at bounding box center [575, 166] width 13 height 13
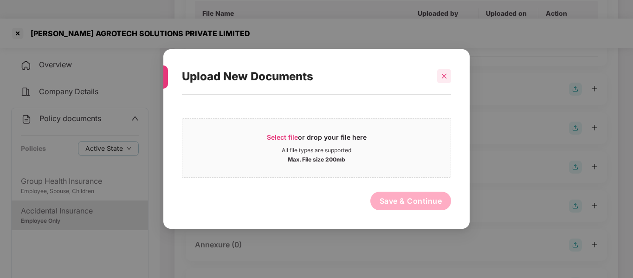
click at [443, 78] on icon "close" at bounding box center [444, 76] width 6 height 6
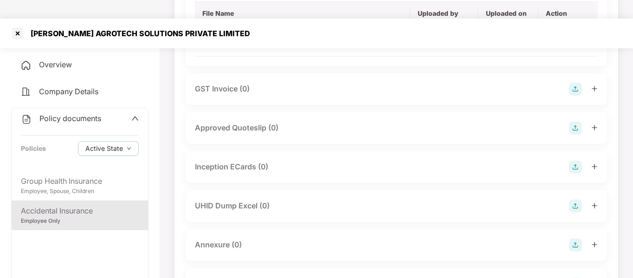
click at [579, 244] on img at bounding box center [575, 244] width 13 height 13
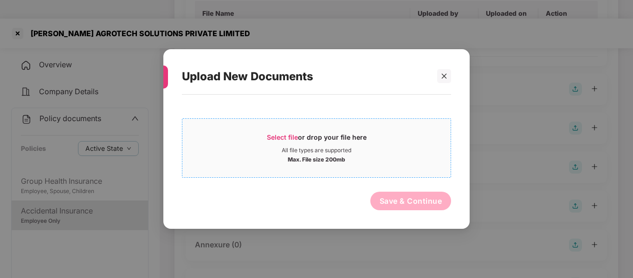
click at [287, 140] on span "Select file" at bounding box center [282, 137] width 31 height 8
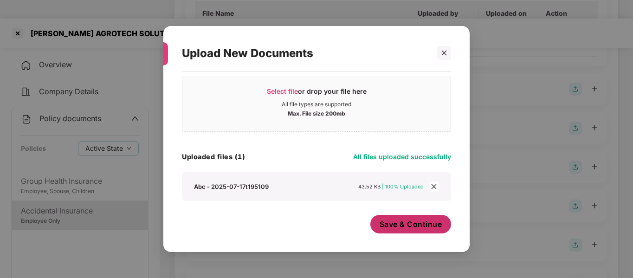
scroll to position [23, 0]
click at [409, 234] on div "Save & Continue" at bounding box center [410, 226] width 81 height 23
click at [414, 230] on button "Save & Continue" at bounding box center [410, 224] width 81 height 19
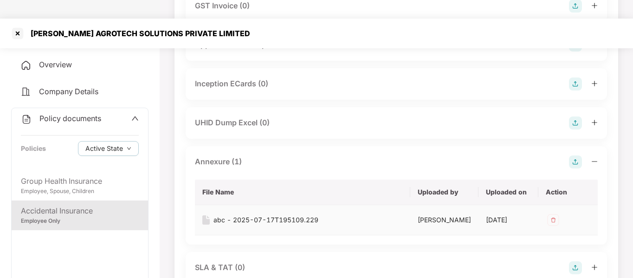
scroll to position [473, 0]
click at [574, 120] on img at bounding box center [575, 121] width 13 height 13
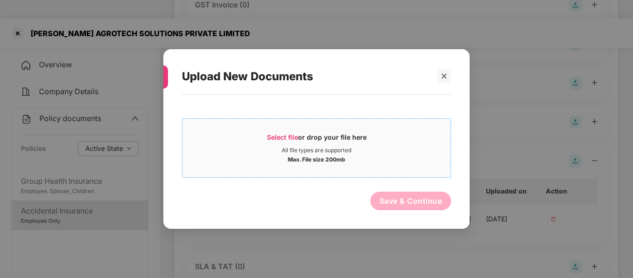
click at [361, 146] on div "Select file or drop your file here" at bounding box center [317, 140] width 100 height 14
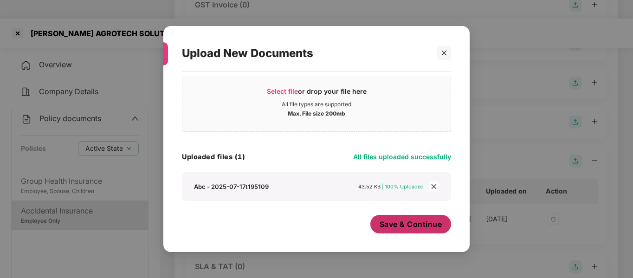
scroll to position [23, 0]
click at [390, 228] on span "Save & Continue" at bounding box center [410, 224] width 63 height 10
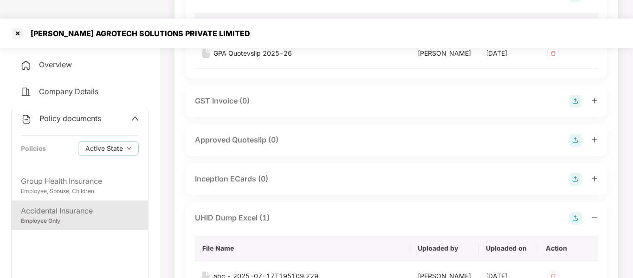
scroll to position [378, 0]
click at [18, 26] on div at bounding box center [17, 33] width 15 height 15
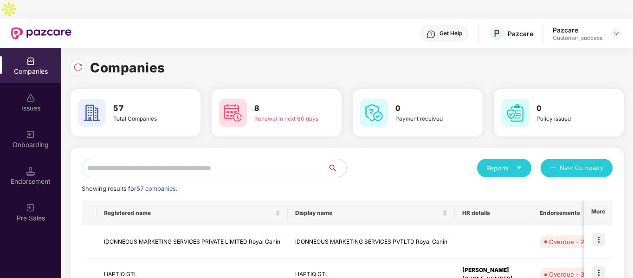
click at [134, 159] on input "text" at bounding box center [205, 168] width 246 height 19
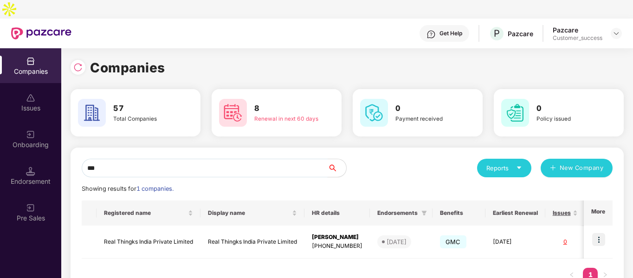
type input "****"
click at [141, 227] on td "Real Thingks India Private Limited" at bounding box center [148, 241] width 104 height 33
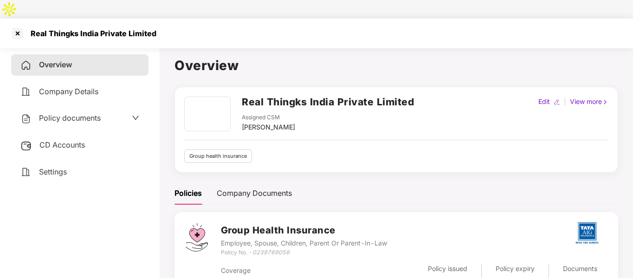
click at [41, 108] on div "Policy documents" at bounding box center [79, 118] width 137 height 21
click at [78, 108] on div "Policy documents" at bounding box center [79, 118] width 137 height 21
click at [76, 113] on span "Policy documents" at bounding box center [70, 117] width 62 height 9
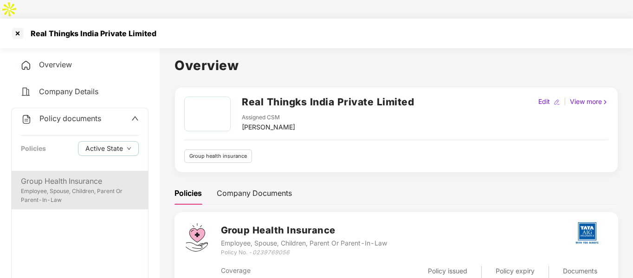
click at [61, 175] on div "Group Health Insurance" at bounding box center [80, 181] width 118 height 12
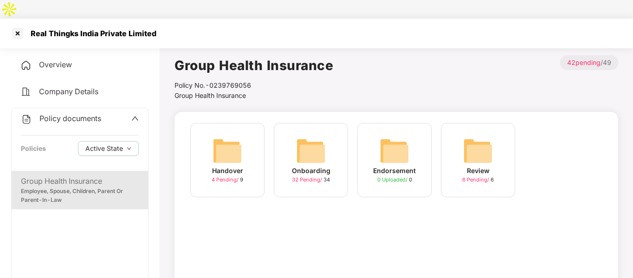
click at [301, 136] on img at bounding box center [311, 151] width 30 height 30
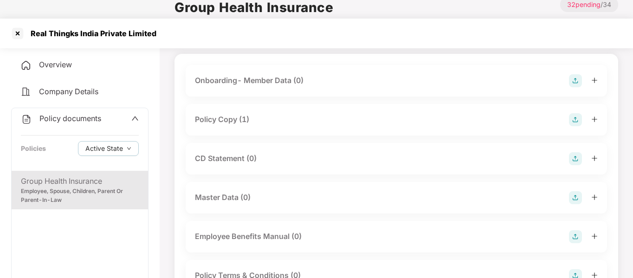
scroll to position [58, 0]
click at [574, 152] on img at bounding box center [575, 158] width 13 height 13
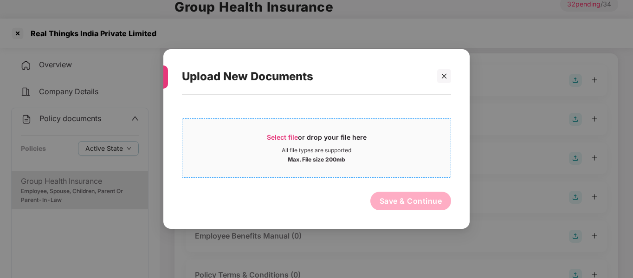
click at [311, 144] on div "Select file or drop your file here" at bounding box center [317, 140] width 100 height 14
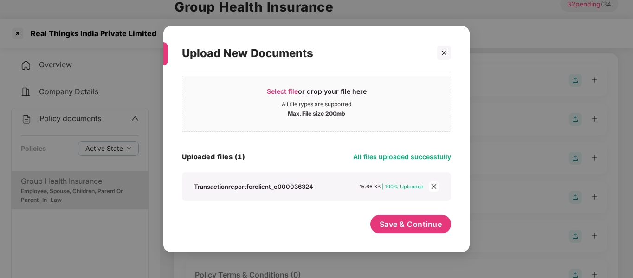
scroll to position [23, 0]
click at [390, 224] on span "Save & Continue" at bounding box center [410, 224] width 63 height 10
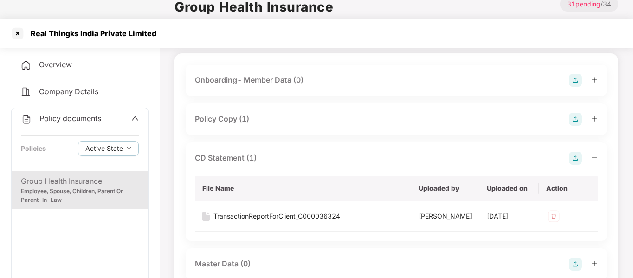
scroll to position [0, 0]
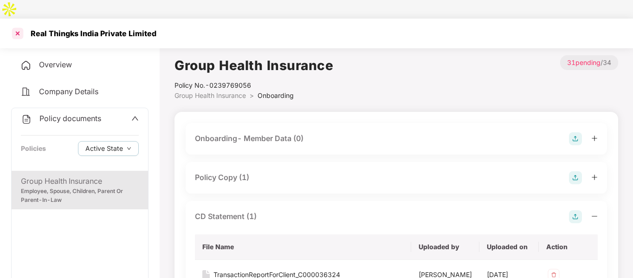
click at [18, 26] on div at bounding box center [17, 33] width 15 height 15
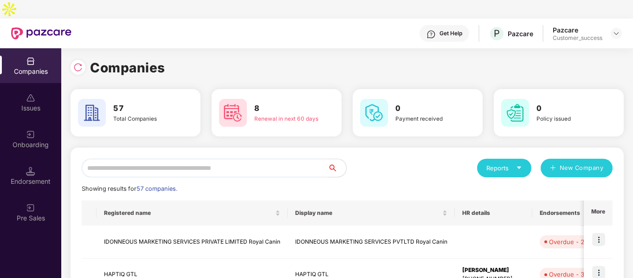
click at [136, 159] on input "text" at bounding box center [205, 168] width 246 height 19
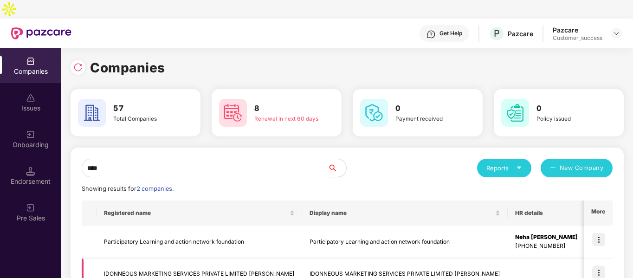
scroll to position [46, 0]
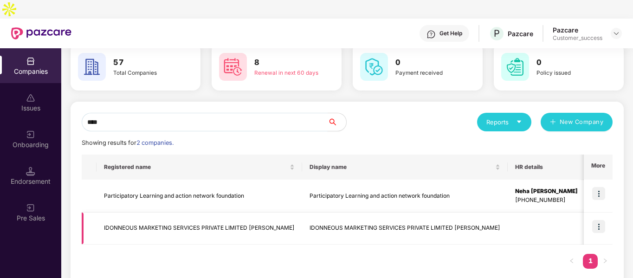
type input "****"
click at [210, 212] on td "IDONNEOUS MARKETING SERVICES PRIVATE LIMITED [PERSON_NAME]" at bounding box center [198, 228] width 205 height 32
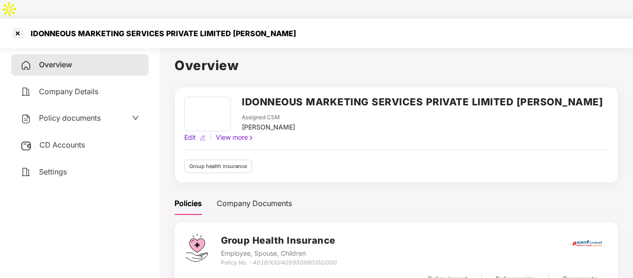
click at [79, 113] on span "Policy documents" at bounding box center [70, 117] width 62 height 9
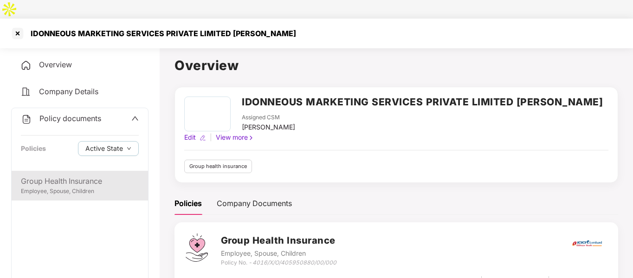
click at [56, 187] on div "Employee, Spouse, Children" at bounding box center [80, 191] width 118 height 9
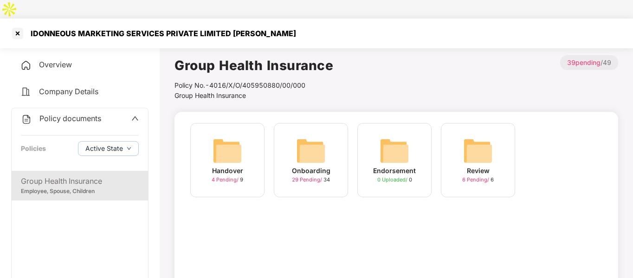
click at [309, 136] on img at bounding box center [311, 151] width 30 height 30
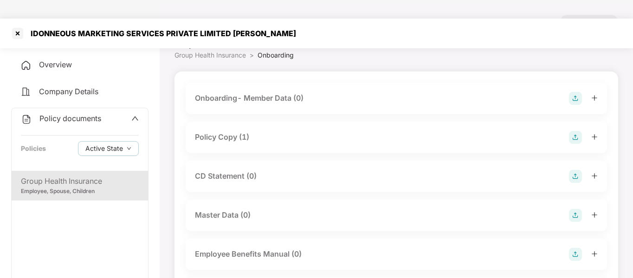
scroll to position [43, 0]
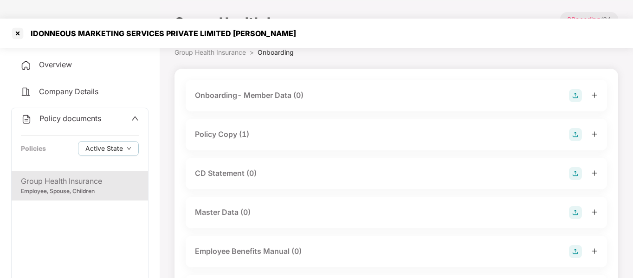
click at [326, 128] on div "Policy Copy (1)" at bounding box center [396, 134] width 403 height 13
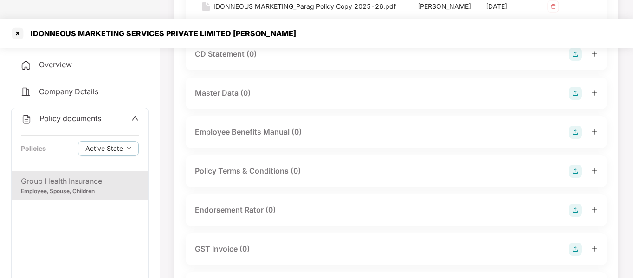
scroll to position [182, 0]
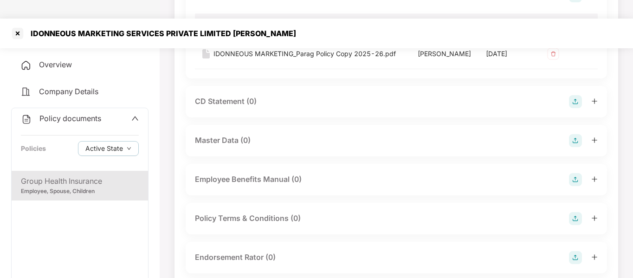
click at [575, 95] on img at bounding box center [575, 101] width 13 height 13
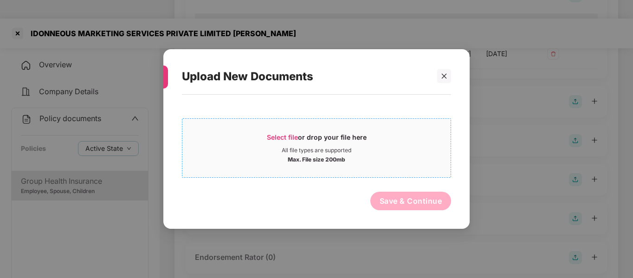
click at [295, 135] on span "Select file" at bounding box center [282, 137] width 31 height 8
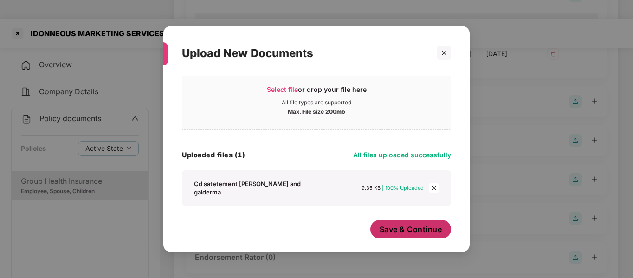
scroll to position [23, 0]
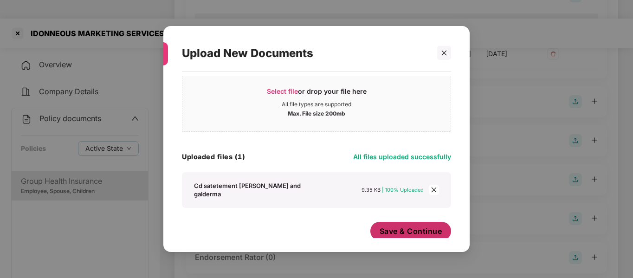
click at [407, 226] on span "Save & Continue" at bounding box center [410, 231] width 63 height 10
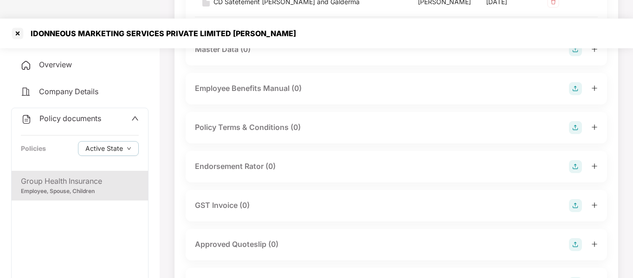
scroll to position [340, 0]
click at [571, 165] on img at bounding box center [575, 165] width 13 height 13
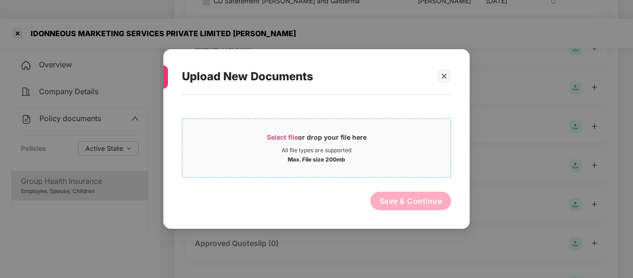
click at [356, 139] on div "Select file or drop your file here" at bounding box center [317, 140] width 100 height 14
click at [306, 148] on div "All file types are supported" at bounding box center [317, 150] width 70 height 7
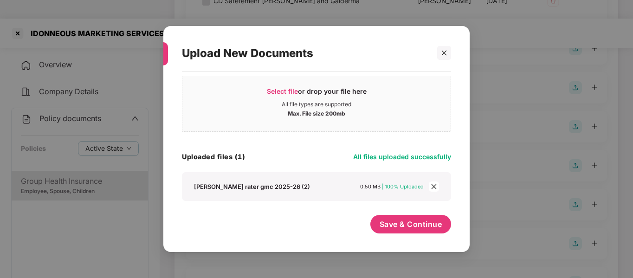
scroll to position [23, 0]
click at [415, 219] on span "Save & Continue" at bounding box center [410, 224] width 63 height 10
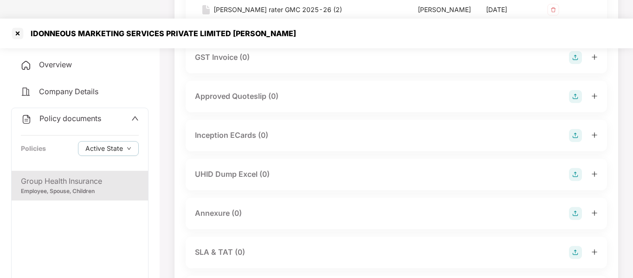
scroll to position [555, 0]
click at [573, 219] on img at bounding box center [575, 212] width 13 height 13
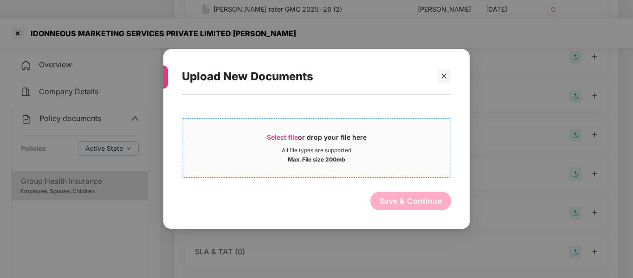
click at [353, 124] on div "Select file or drop your file here All file types are supported Max. File size …" at bounding box center [316, 147] width 269 height 59
click at [252, 145] on div "Select file or drop your file here" at bounding box center [316, 140] width 268 height 14
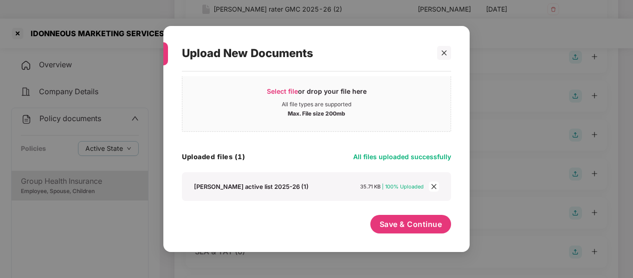
scroll to position [23, 0]
click at [403, 220] on span "Save & Continue" at bounding box center [410, 224] width 63 height 10
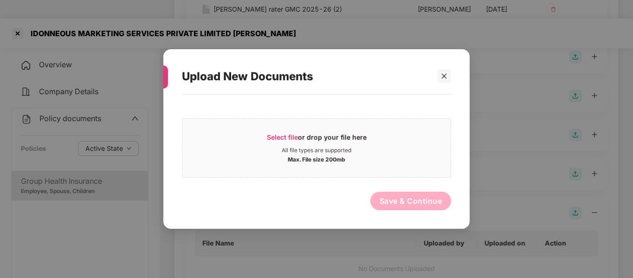
scroll to position [0, 0]
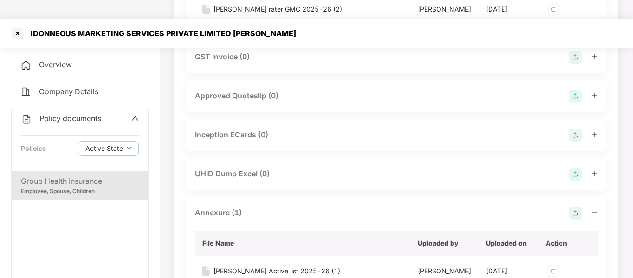
click at [570, 180] on img at bounding box center [575, 173] width 13 height 13
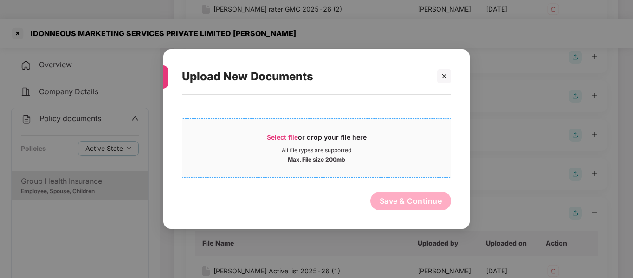
click at [382, 145] on div "Select file or drop your file here" at bounding box center [316, 140] width 268 height 14
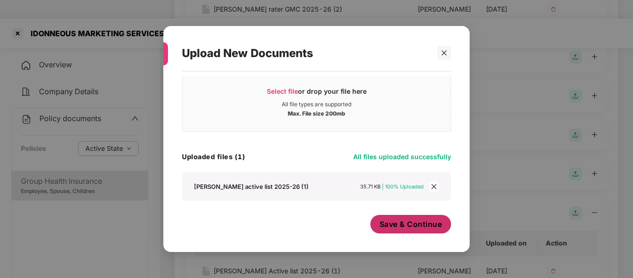
scroll to position [23, 0]
click at [413, 226] on span "Save & Continue" at bounding box center [410, 224] width 63 height 10
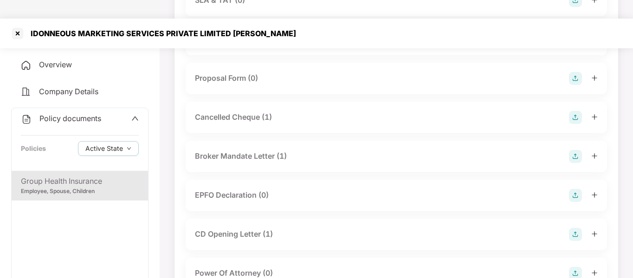
scroll to position [935, 0]
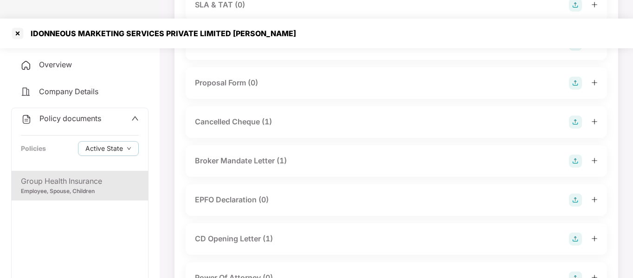
click at [462, 128] on div "Cancelled Cheque (1)" at bounding box center [396, 121] width 403 height 13
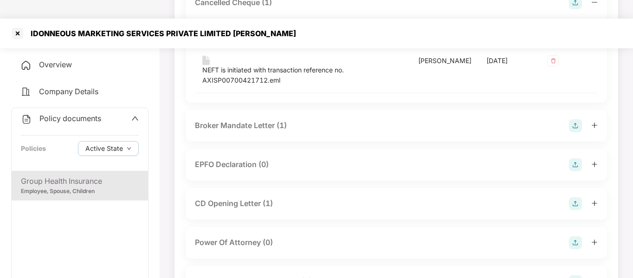
scroll to position [1056, 0]
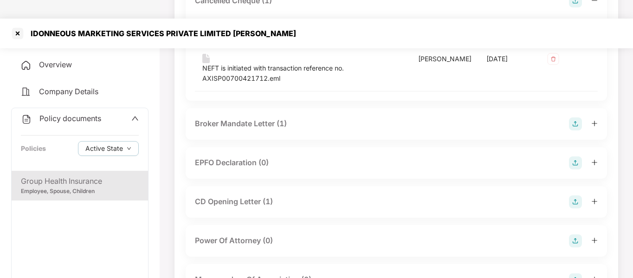
click at [392, 130] on div "Broker Mandate Letter (1)" at bounding box center [396, 123] width 403 height 13
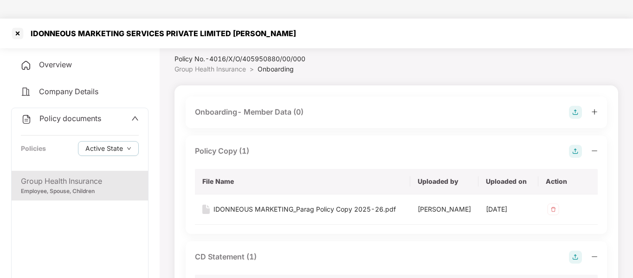
scroll to position [26, 0]
click at [19, 26] on div at bounding box center [17, 33] width 15 height 15
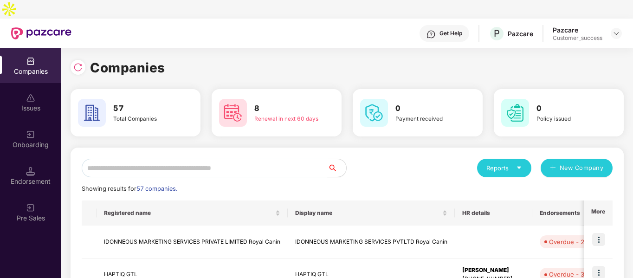
click at [186, 159] on input "text" at bounding box center [205, 168] width 246 height 19
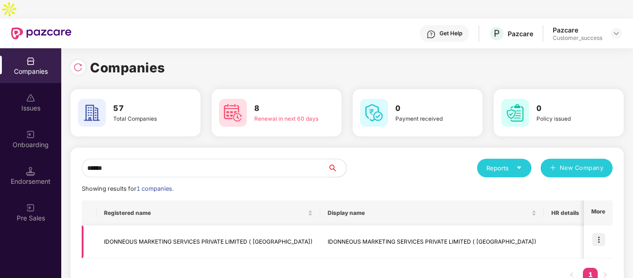
type input "******"
click at [598, 233] on img at bounding box center [598, 239] width 13 height 13
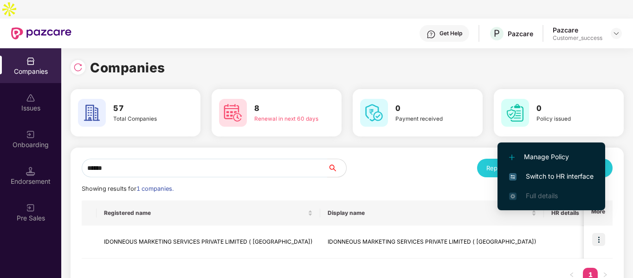
click at [537, 177] on span "Switch to HR interface" at bounding box center [551, 176] width 84 height 10
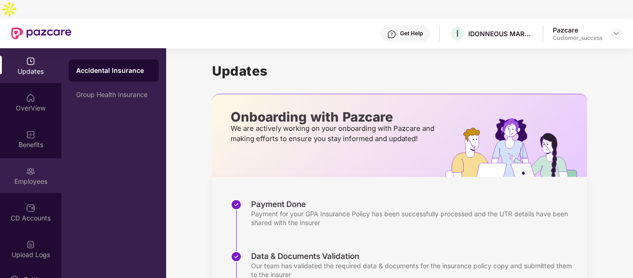
click at [29, 166] on img at bounding box center [30, 170] width 9 height 9
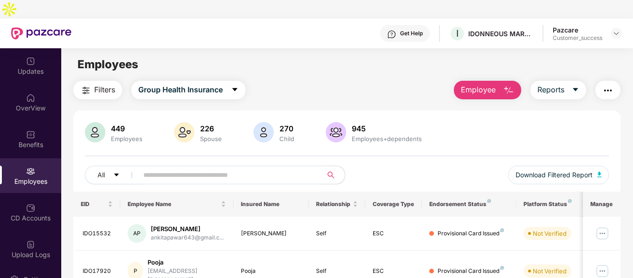
click at [148, 168] on input "text" at bounding box center [226, 175] width 166 height 14
paste input "********"
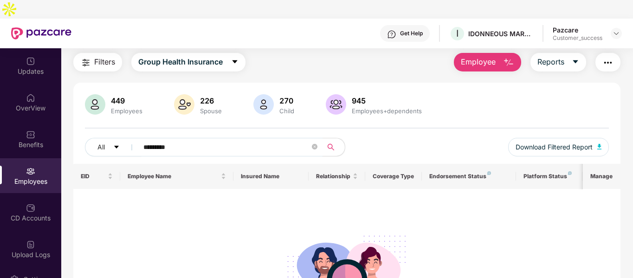
scroll to position [28, 0]
click at [189, 140] on input "********" at bounding box center [226, 147] width 166 height 14
paste input "text"
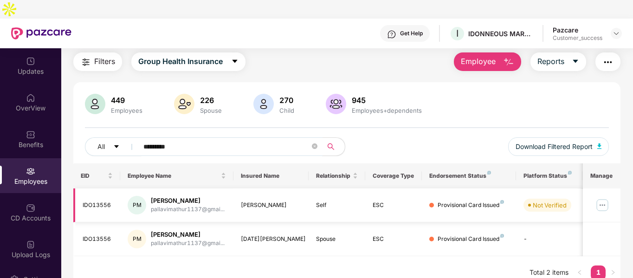
type input "********"
click at [596, 198] on img at bounding box center [602, 205] width 15 height 15
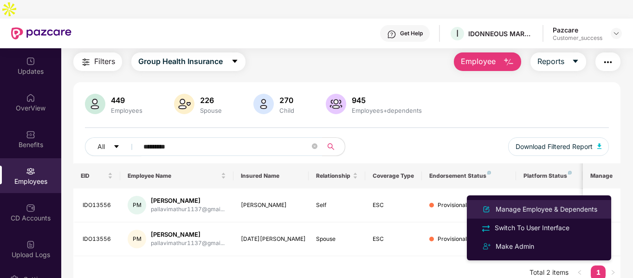
click at [522, 206] on div "Manage Employee & Dependents" at bounding box center [545, 209] width 105 height 10
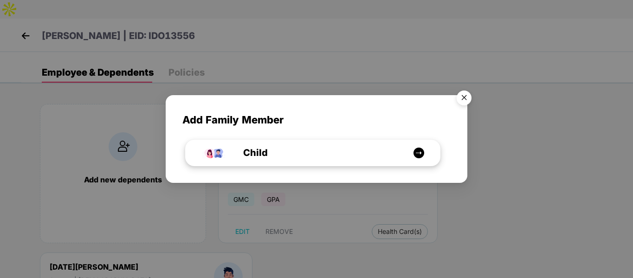
click at [325, 154] on div "Child" at bounding box center [317, 153] width 191 height 14
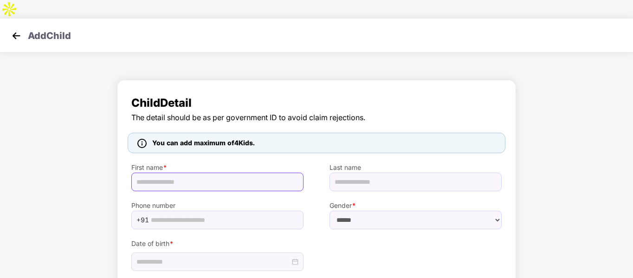
click at [172, 173] on input "text" at bounding box center [217, 182] width 172 height 19
type input "**********"
click at [368, 211] on select "****** **** ******" at bounding box center [415, 220] width 172 height 19
select select "****"
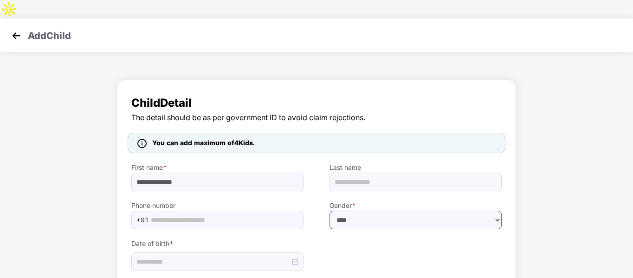
click at [329, 211] on select "****** **** ******" at bounding box center [415, 220] width 172 height 19
click at [262, 256] on input at bounding box center [213, 261] width 154 height 10
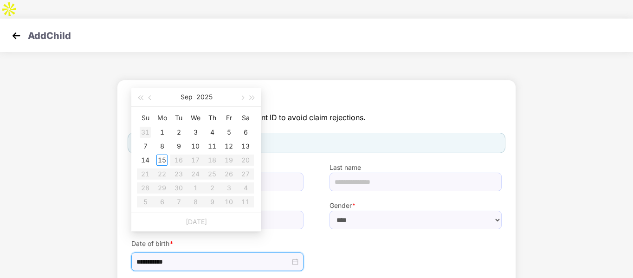
type input "**********"
click at [194, 144] on div "10" at bounding box center [195, 146] width 11 height 11
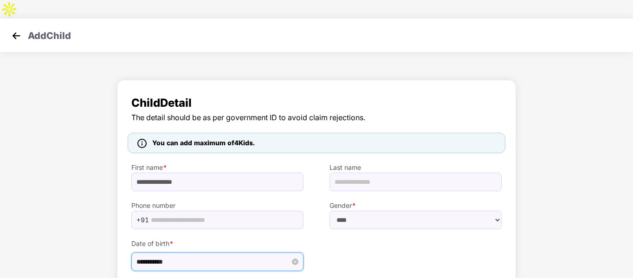
scroll to position [47, 0]
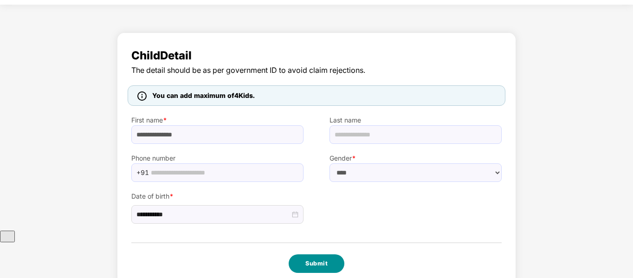
click at [318, 254] on button "Submit" at bounding box center [316, 263] width 56 height 19
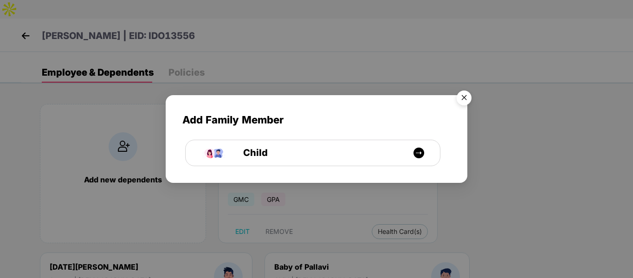
click at [462, 99] on img "Close" at bounding box center [464, 99] width 26 height 26
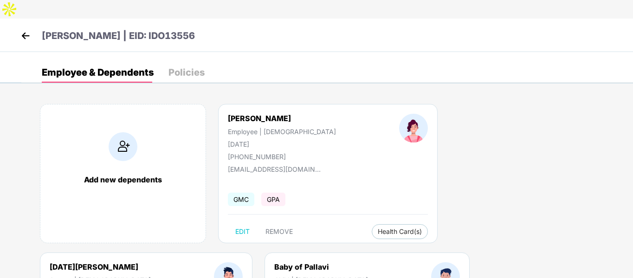
drag, startPoint x: 192, startPoint y: 13, endPoint x: 135, endPoint y: 16, distance: 57.1
click at [135, 19] on div "[PERSON_NAME] | EID: IDO13556" at bounding box center [316, 35] width 633 height 33
copy p "DO13556"
click at [21, 29] on img at bounding box center [26, 36] width 14 height 14
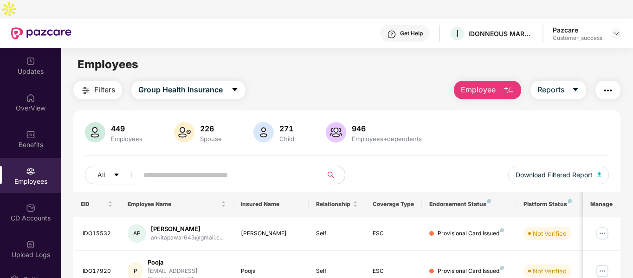
click at [186, 168] on input "text" at bounding box center [226, 175] width 166 height 14
paste input "********"
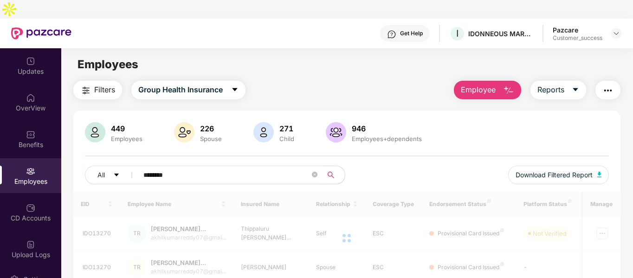
scroll to position [30, 0]
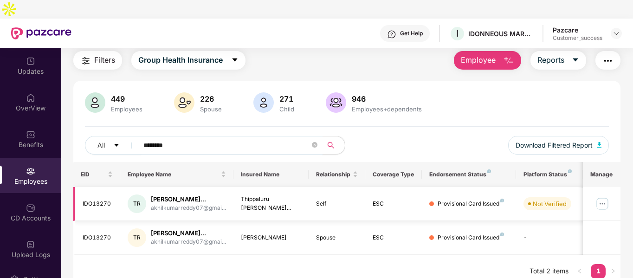
type input "********"
click at [600, 196] on img at bounding box center [602, 203] width 15 height 15
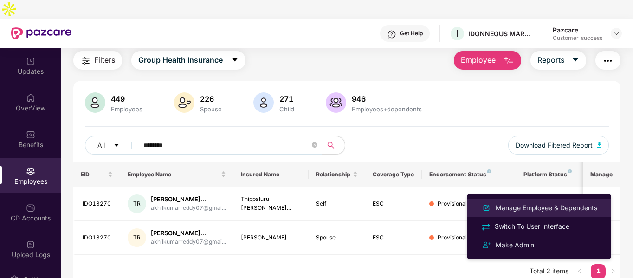
click at [516, 203] on div "Manage Employee & Dependents" at bounding box center [545, 208] width 105 height 10
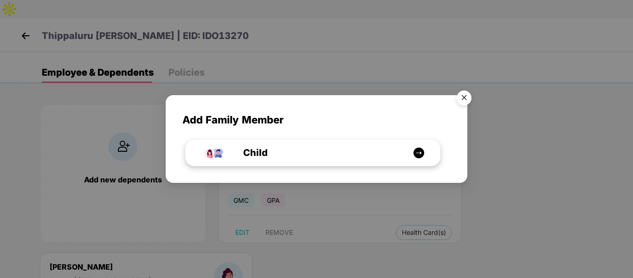
click at [309, 148] on div "Child" at bounding box center [317, 153] width 191 height 14
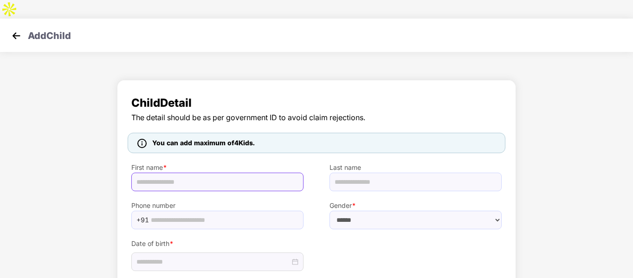
click at [144, 173] on input "text" at bounding box center [217, 182] width 172 height 19
paste input "**********"
type input "**********"
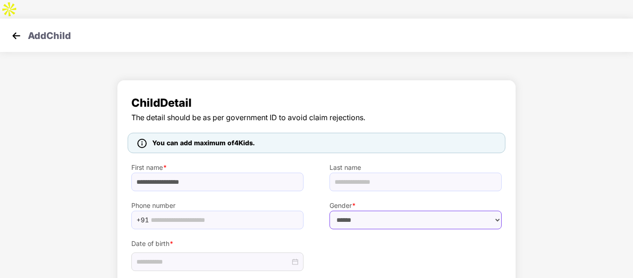
click at [340, 211] on select "****** **** ******" at bounding box center [415, 220] width 172 height 19
select select "******"
click at [329, 211] on select "****** **** ******" at bounding box center [415, 220] width 172 height 19
click at [181, 252] on div at bounding box center [217, 261] width 172 height 19
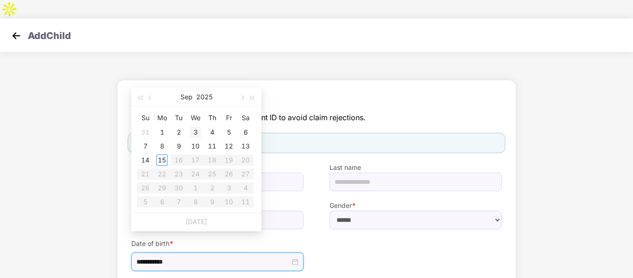
type input "**********"
click at [153, 97] on button "button" at bounding box center [150, 97] width 10 height 19
type input "**********"
click at [183, 145] on div "5" at bounding box center [178, 146] width 11 height 11
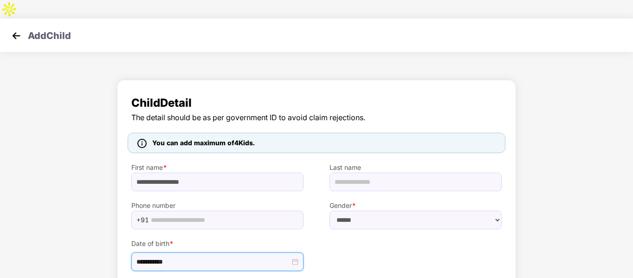
scroll to position [47, 0]
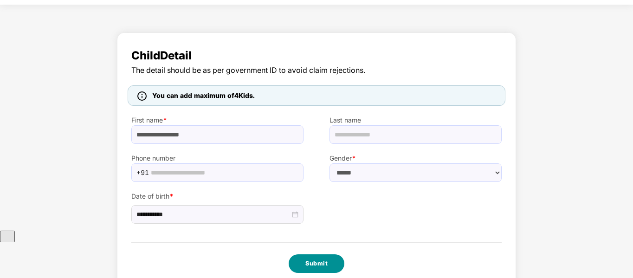
click at [320, 254] on button "Submit" at bounding box center [316, 263] width 56 height 19
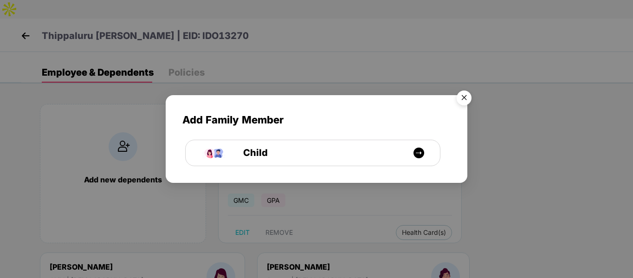
click at [465, 95] on img "Close" at bounding box center [464, 99] width 26 height 26
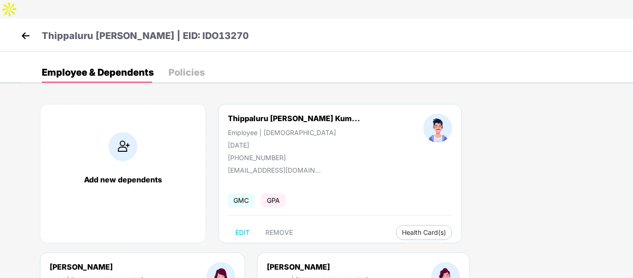
click at [23, 29] on img at bounding box center [26, 36] width 14 height 14
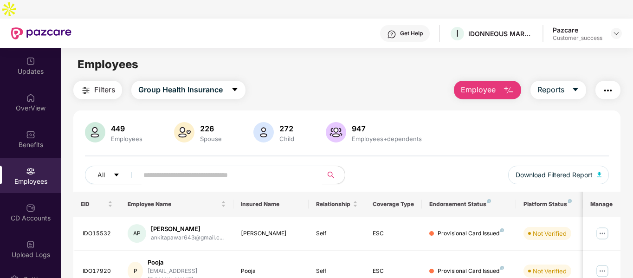
click at [178, 168] on input "text" at bounding box center [226, 175] width 166 height 14
paste input "**********"
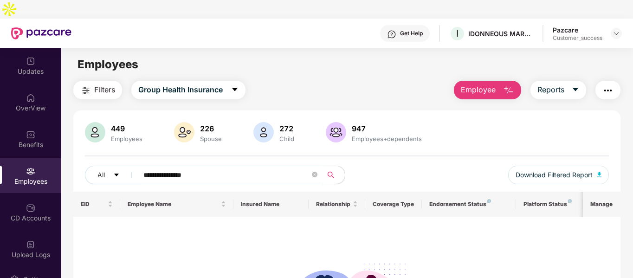
click at [204, 168] on input "**********" at bounding box center [226, 175] width 166 height 14
paste input "text"
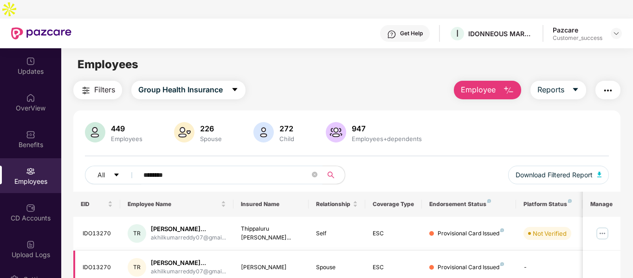
scroll to position [55, 0]
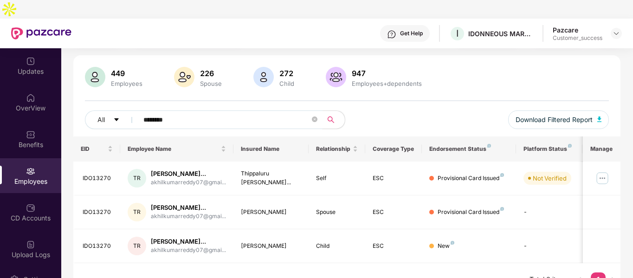
type input "********"
click at [610, 26] on div "Pazcare Customer_success" at bounding box center [586, 34] width 69 height 16
click at [612, 28] on div at bounding box center [615, 33] width 11 height 11
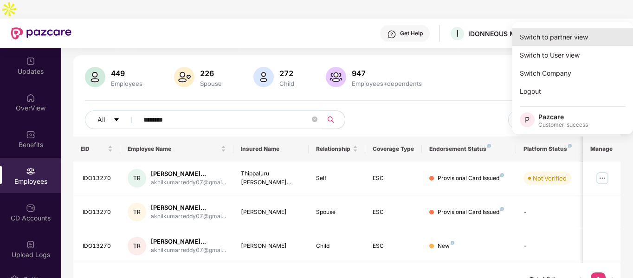
click at [563, 44] on div "Switch to partner view" at bounding box center [572, 37] width 121 height 18
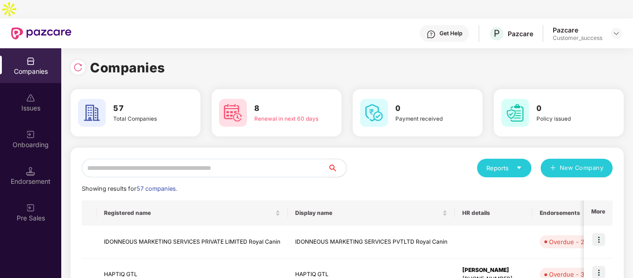
click at [248, 159] on input "text" at bounding box center [205, 168] width 246 height 19
paste input "**********"
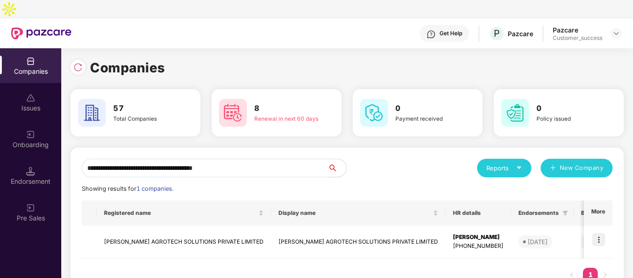
scroll to position [14, 0]
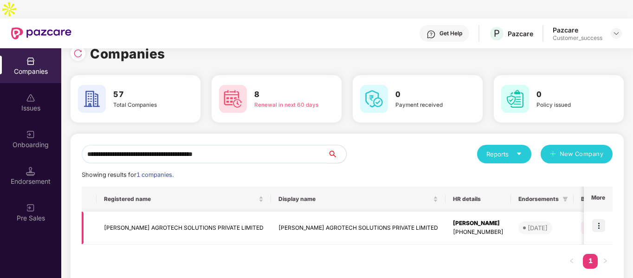
type input "**********"
click at [594, 219] on img at bounding box center [598, 225] width 13 height 13
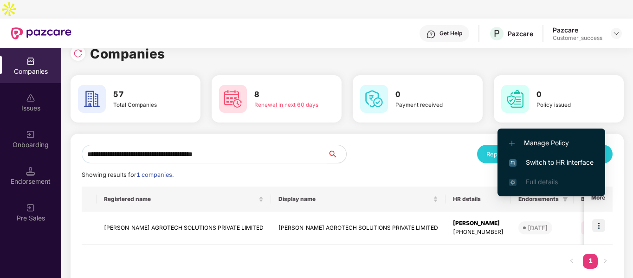
click at [310, 145] on input "**********" at bounding box center [205, 154] width 246 height 19
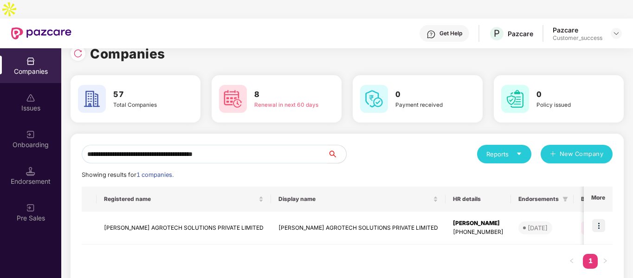
click at [310, 145] on input "**********" at bounding box center [205, 154] width 246 height 19
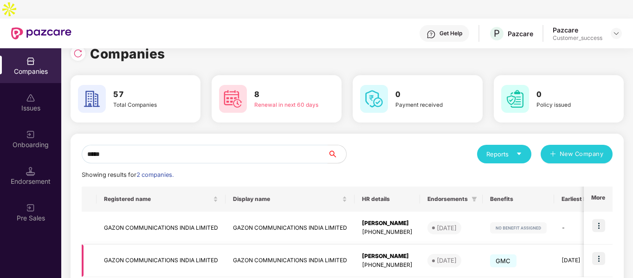
scroll to position [46, 0]
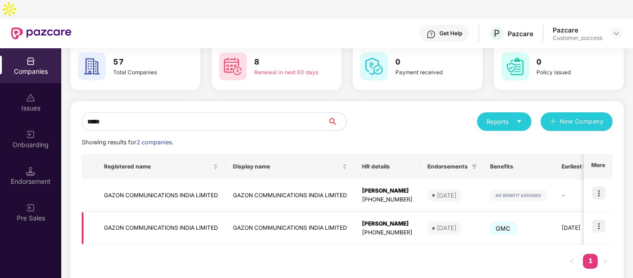
type input "*****"
click at [597, 219] on img at bounding box center [598, 225] width 13 height 13
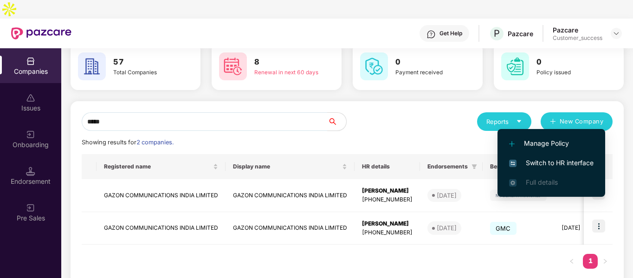
click at [528, 159] on span "Switch to HR interface" at bounding box center [551, 163] width 84 height 10
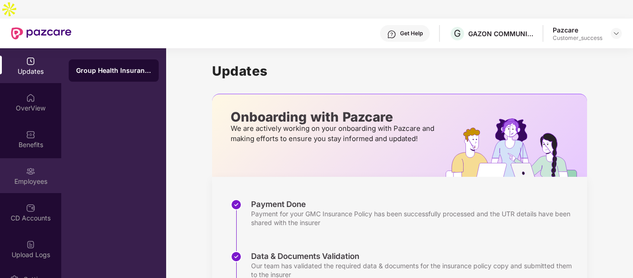
click at [30, 158] on div "Employees" at bounding box center [30, 175] width 61 height 35
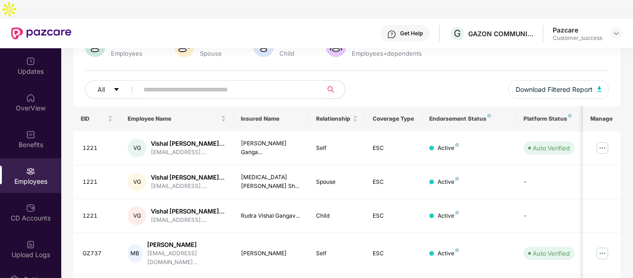
scroll to position [86, 0]
click at [214, 82] on input "text" at bounding box center [226, 89] width 166 height 14
click at [31, 95] on div "OverView" at bounding box center [30, 102] width 61 height 35
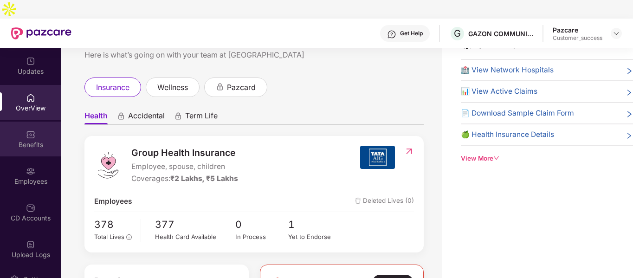
click at [21, 140] on div "Benefits" at bounding box center [30, 144] width 61 height 9
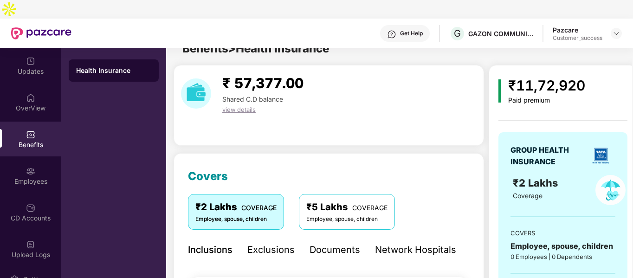
scroll to position [86, 0]
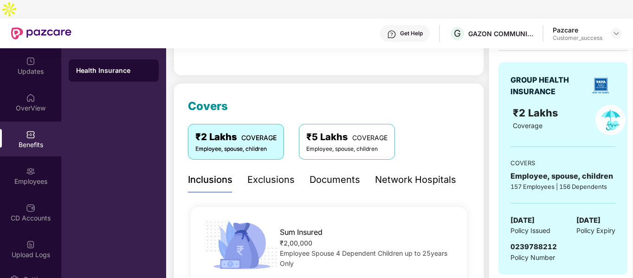
click at [328, 173] on div "Documents" at bounding box center [334, 180] width 51 height 14
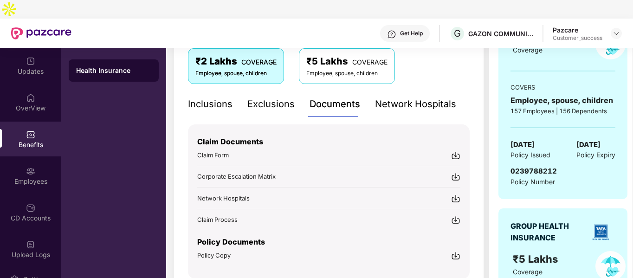
scroll to position [162, 0]
click at [454, 150] on img at bounding box center [455, 154] width 9 height 9
click at [620, 28] on div at bounding box center [615, 33] width 11 height 11
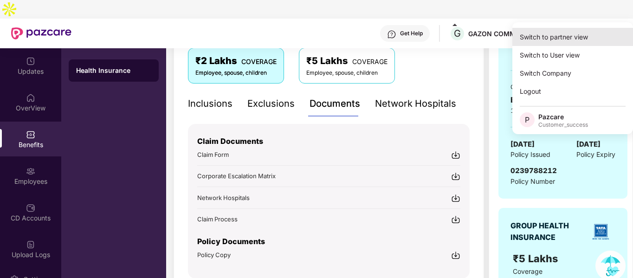
click at [579, 43] on div "Switch to partner view" at bounding box center [572, 37] width 121 height 18
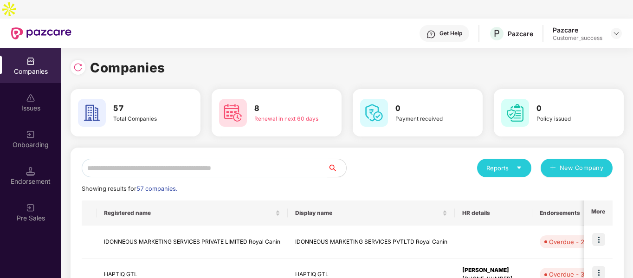
click at [264, 159] on input "text" at bounding box center [205, 168] width 246 height 19
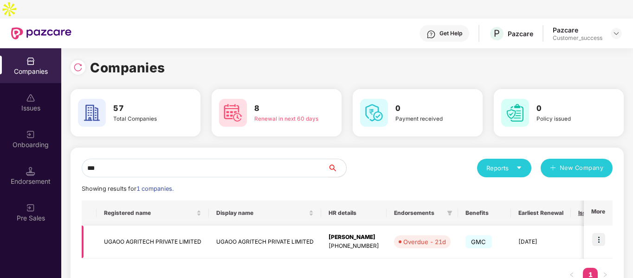
type input "***"
click at [597, 233] on img at bounding box center [598, 239] width 13 height 13
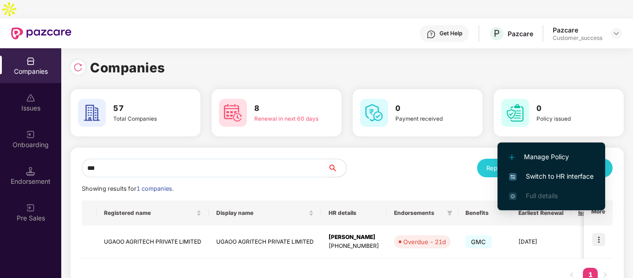
click at [527, 175] on span "Switch to HR interface" at bounding box center [551, 176] width 84 height 10
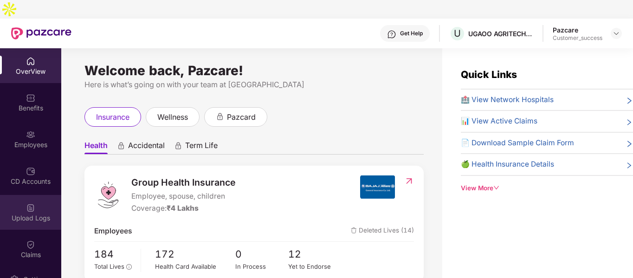
scroll to position [80, 0]
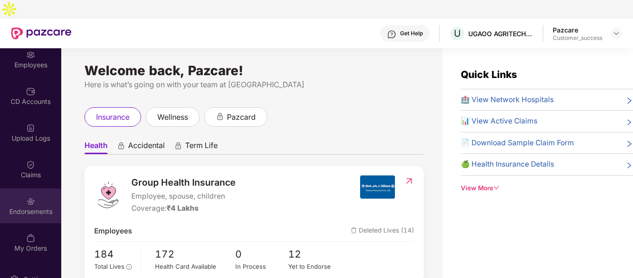
click at [34, 207] on div "Endorsements" at bounding box center [30, 211] width 61 height 9
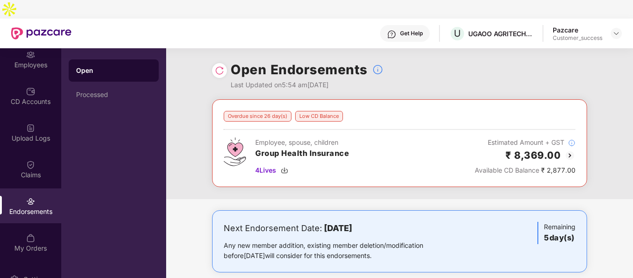
click at [219, 66] on img at bounding box center [219, 70] width 9 height 9
